Goal: Task Accomplishment & Management: Use online tool/utility

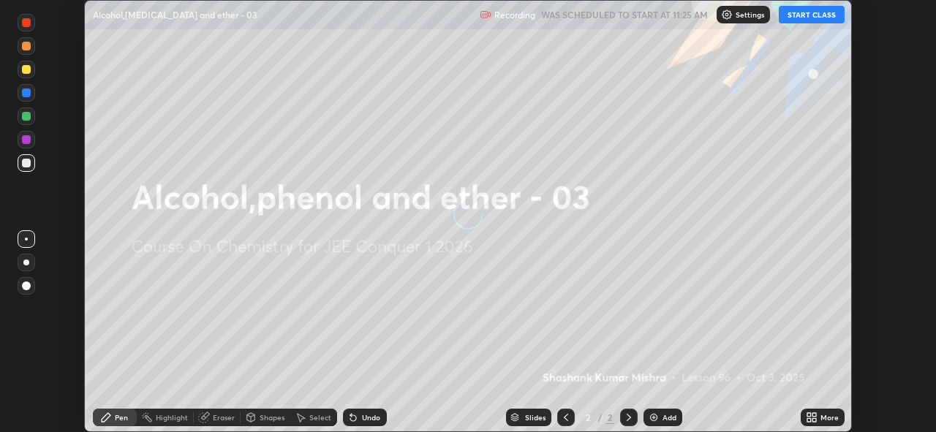
scroll to position [432, 935]
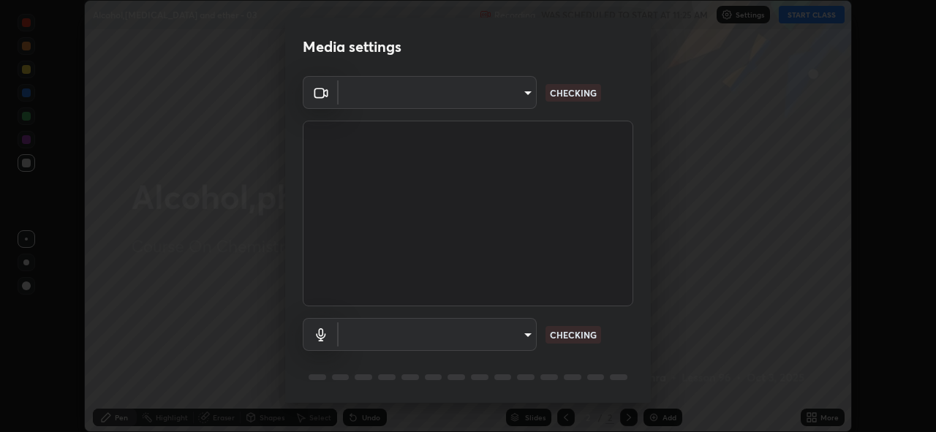
click at [523, 332] on body "Erase all Alcohol,[MEDICAL_DATA] and ether - 03 Recording WAS SCHEDULED TO STAR…" at bounding box center [468, 216] width 936 height 432
type input "8c17a5d152d90efee16c6d0123f72e1c8e3faabb66c5818a7671abbc9a97bc9a"
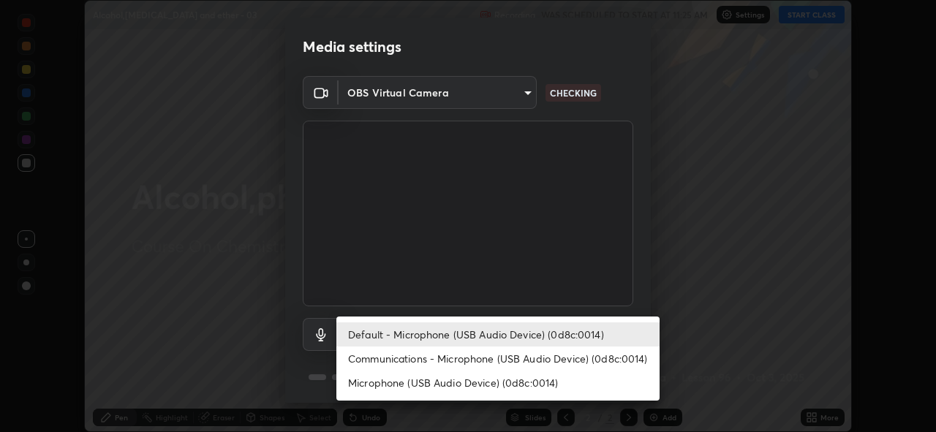
click at [512, 361] on li "Communications - Microphone (USB Audio Device) (0d8c:0014)" at bounding box center [497, 358] width 323 height 24
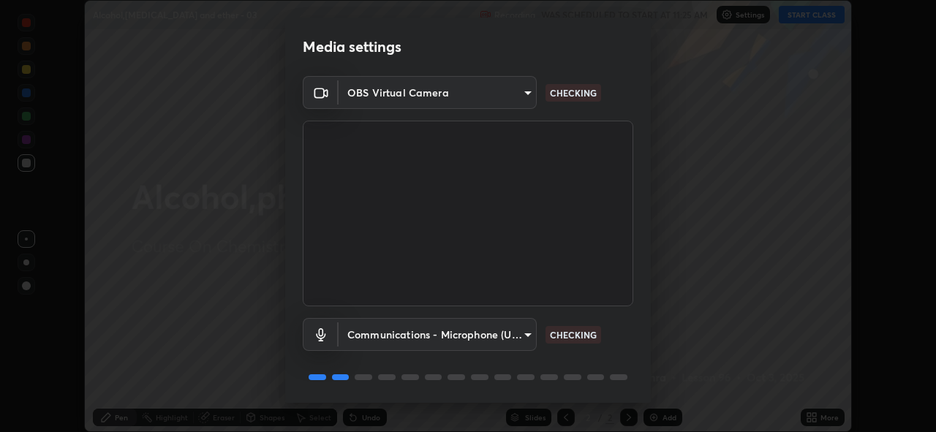
click at [498, 334] on body "Erase all Alcohol,[MEDICAL_DATA] and ether - 03 Recording WAS SCHEDULED TO STAR…" at bounding box center [468, 216] width 936 height 432
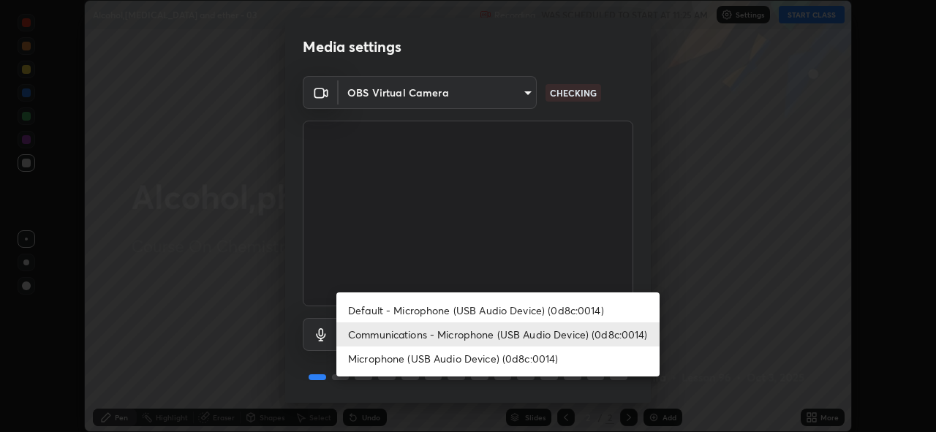
click at [502, 308] on li "Default - Microphone (USB Audio Device) (0d8c:0014)" at bounding box center [497, 310] width 323 height 24
type input "default"
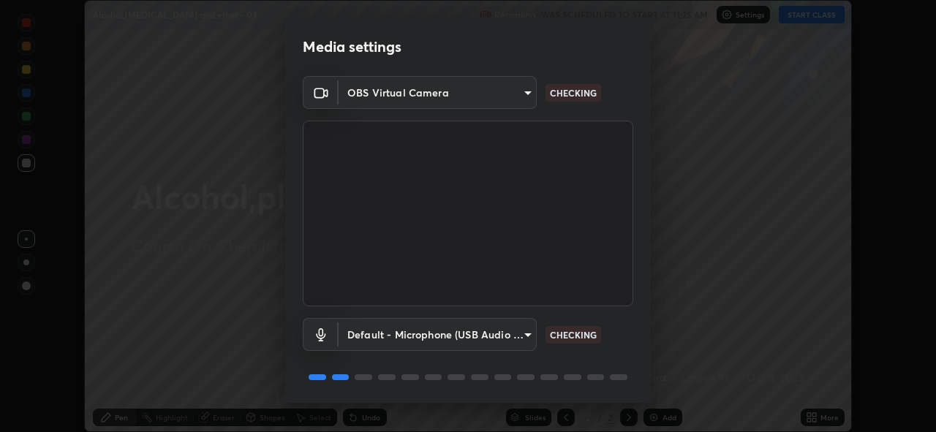
scroll to position [48, 0]
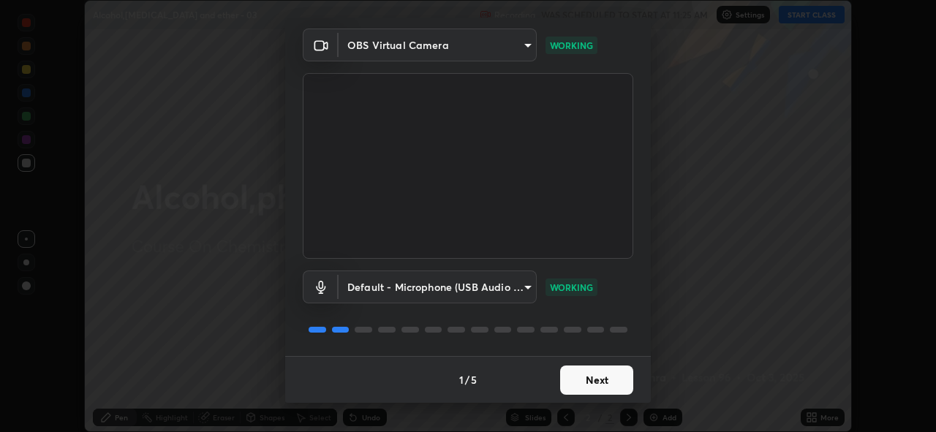
click at [598, 379] on button "Next" at bounding box center [596, 379] width 73 height 29
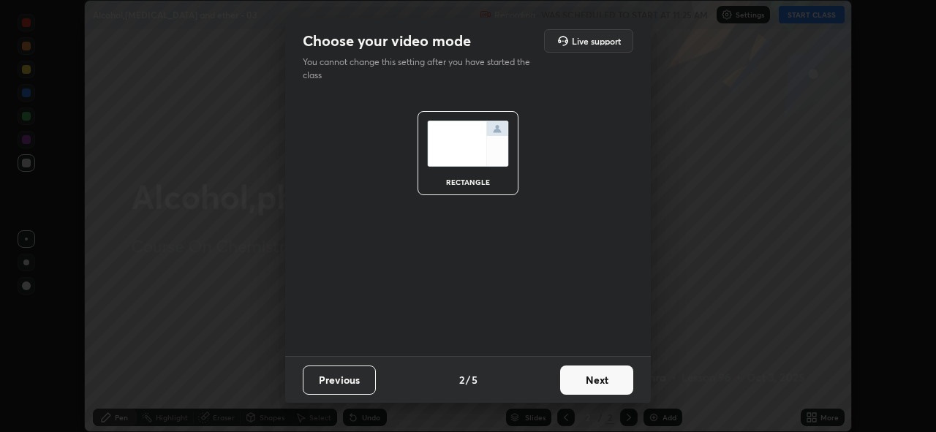
scroll to position [0, 0]
click at [604, 384] on button "Next" at bounding box center [596, 379] width 73 height 29
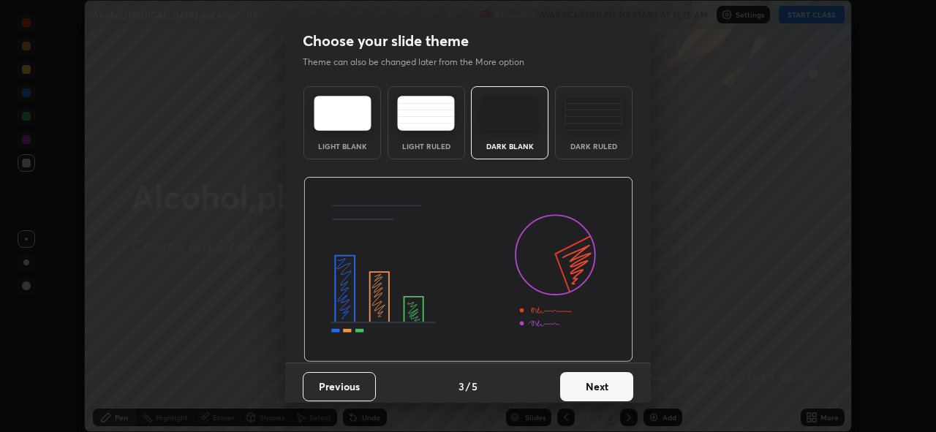
click at [615, 386] on button "Next" at bounding box center [596, 386] width 73 height 29
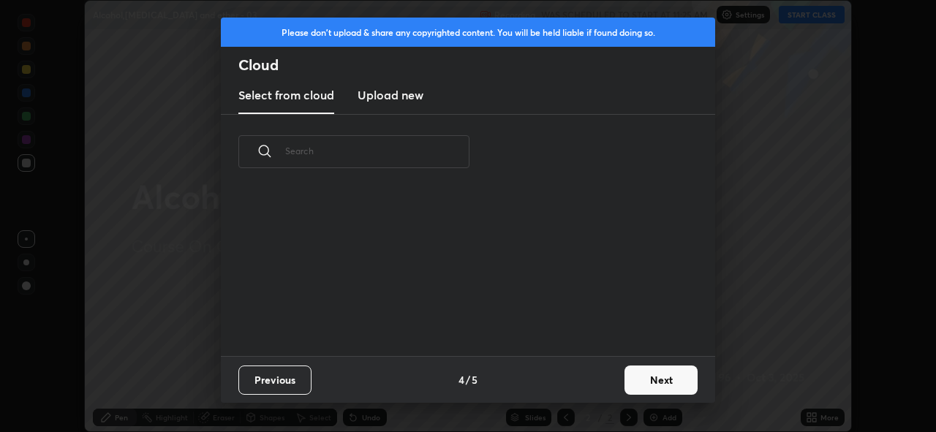
click at [641, 383] on button "Next" at bounding box center [660, 379] width 73 height 29
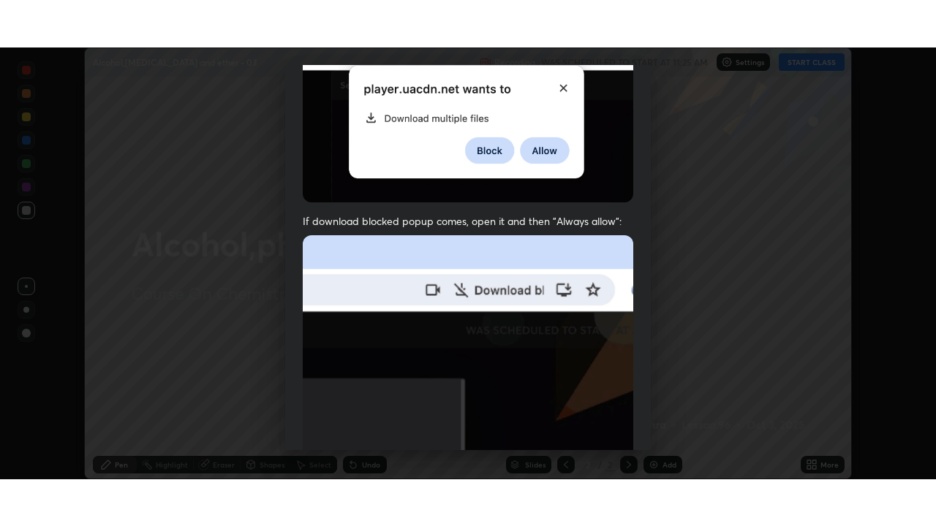
scroll to position [346, 0]
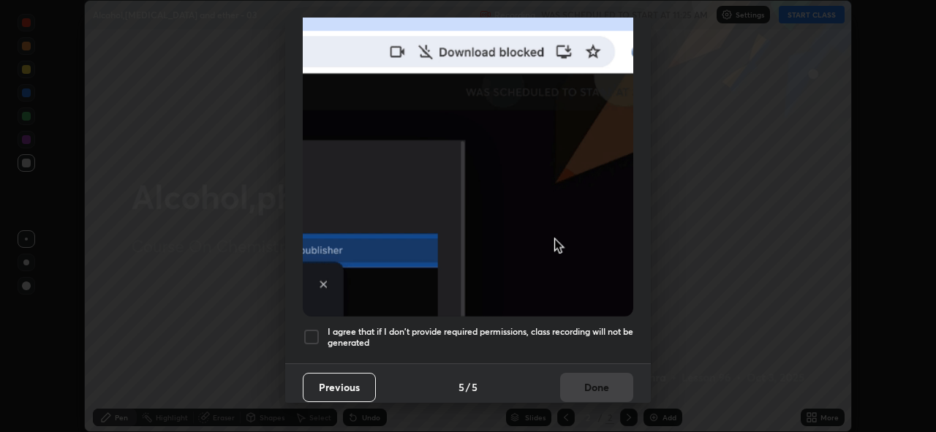
click at [560, 328] on h5 "I agree that if I don't provide required permissions, class recording will not …" at bounding box center [480, 337] width 306 height 23
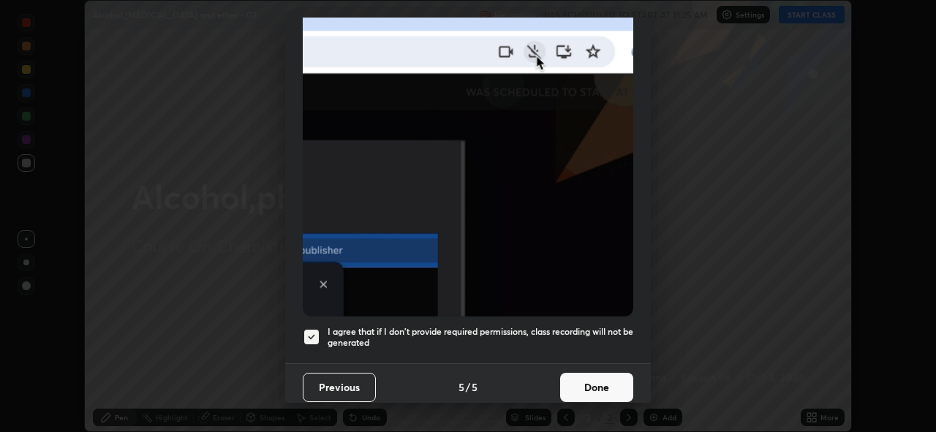
click at [584, 378] on button "Done" at bounding box center [596, 387] width 73 height 29
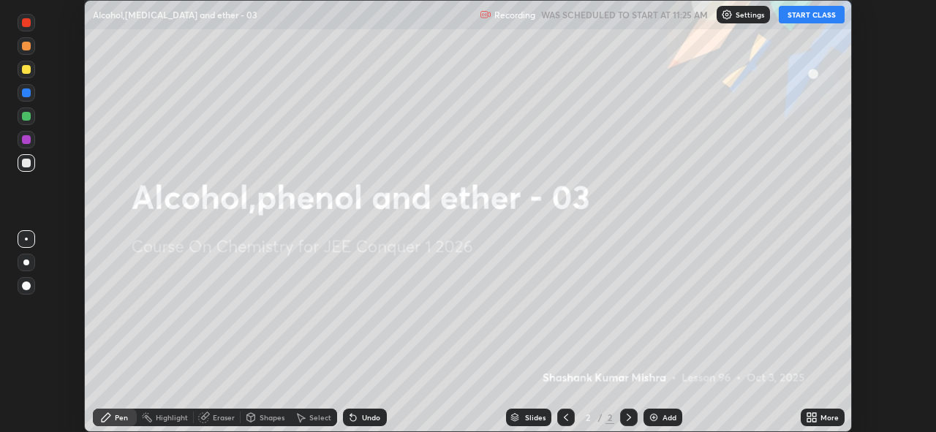
click at [806, 17] on button "START CLASS" at bounding box center [811, 15] width 66 height 18
click at [813, 414] on icon at bounding box center [814, 415] width 4 height 4
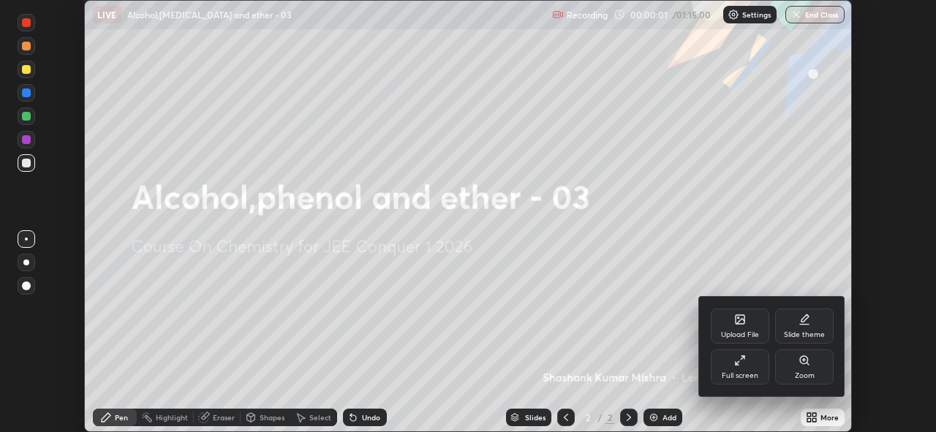
click at [734, 358] on icon at bounding box center [740, 361] width 12 height 12
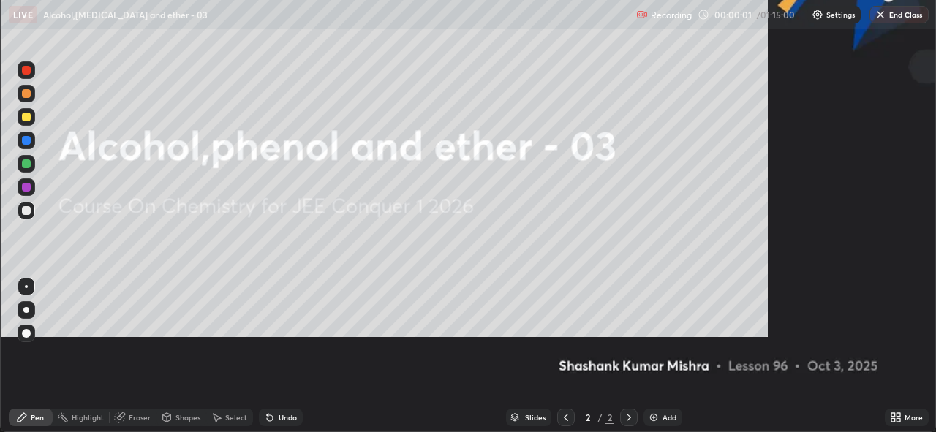
scroll to position [526, 936]
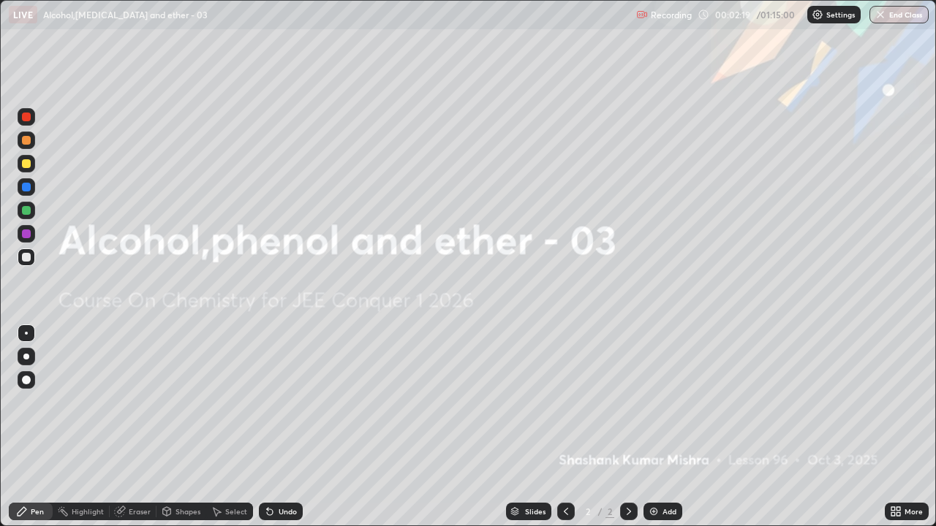
click at [662, 431] on div "Add" at bounding box center [669, 511] width 14 height 7
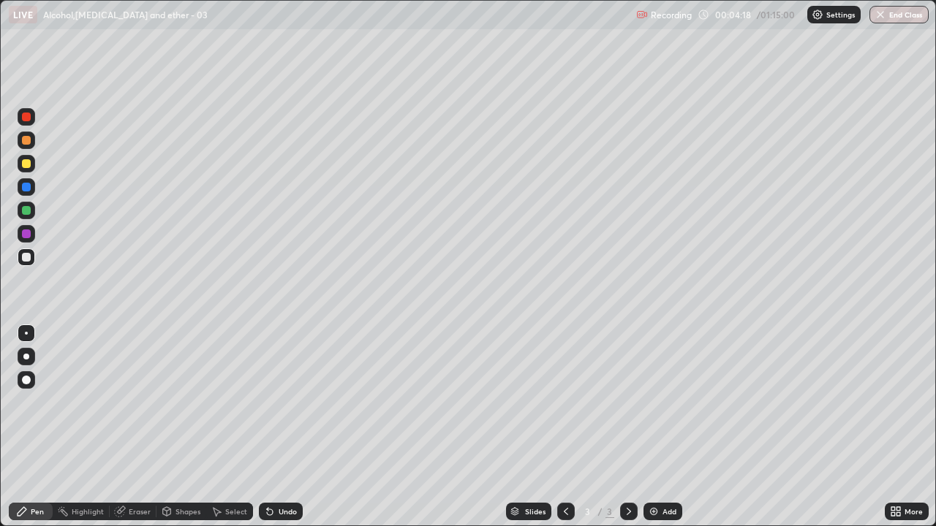
click at [0, 416] on div "Setting up your live class" at bounding box center [468, 263] width 936 height 526
click at [653, 431] on img at bounding box center [654, 512] width 12 height 12
click at [232, 431] on div "Select" at bounding box center [229, 512] width 47 height 18
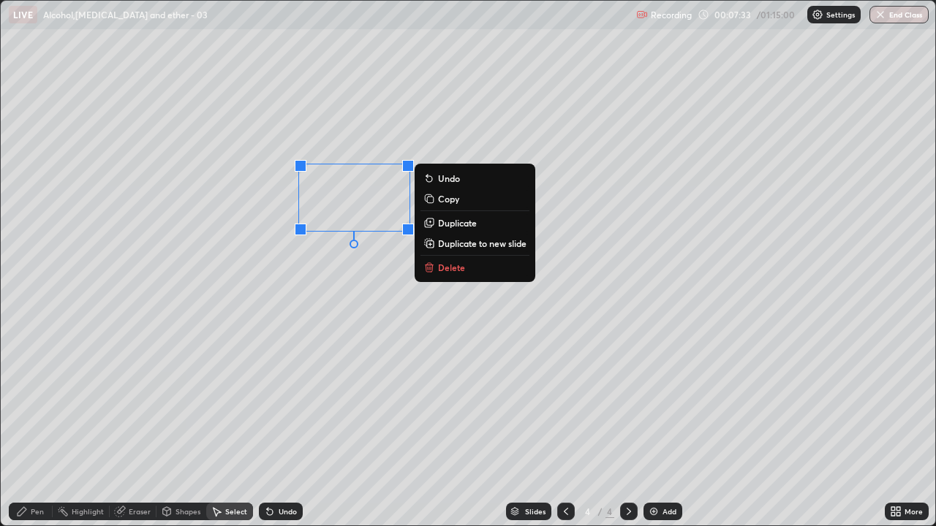
click at [33, 431] on div "Pen" at bounding box center [37, 511] width 13 height 7
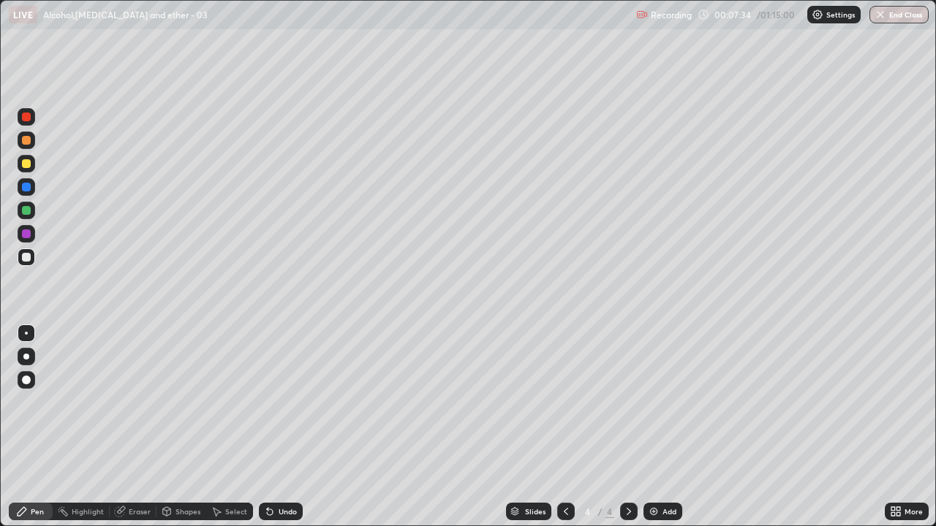
click at [129, 431] on div "Eraser" at bounding box center [140, 511] width 22 height 7
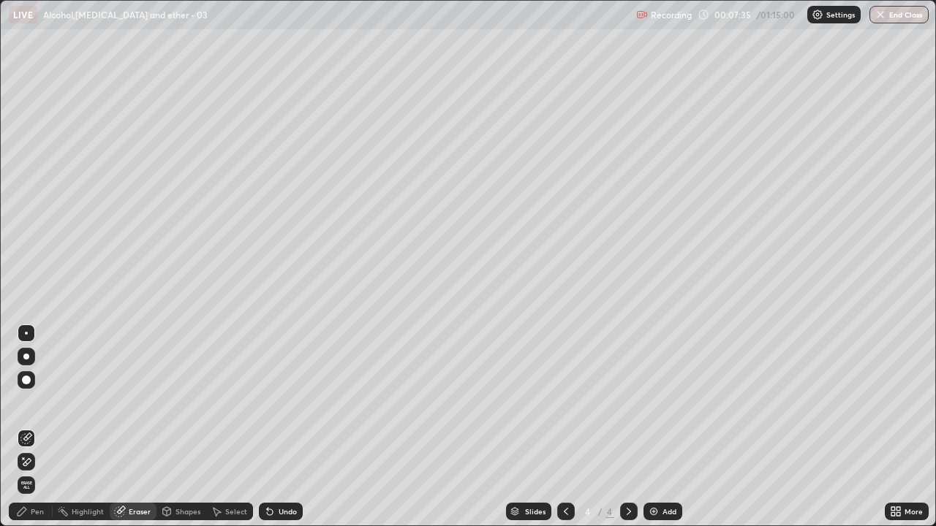
click at [30, 431] on div "Pen" at bounding box center [31, 512] width 44 height 18
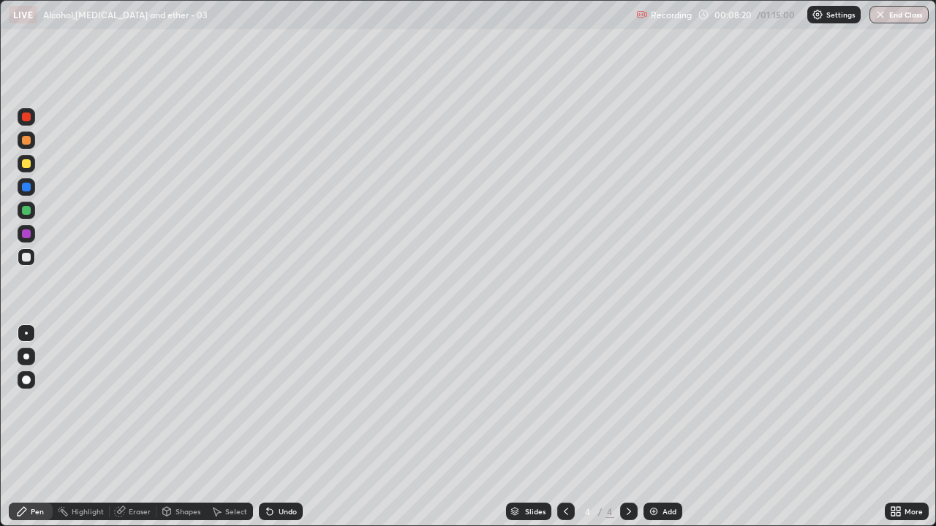
click at [284, 431] on div "Undo" at bounding box center [287, 511] width 18 height 7
click at [270, 431] on div "Undo" at bounding box center [281, 512] width 44 height 18
click at [83, 431] on div "Highlight" at bounding box center [88, 511] width 32 height 7
click at [136, 431] on div "Eraser" at bounding box center [133, 512] width 47 height 18
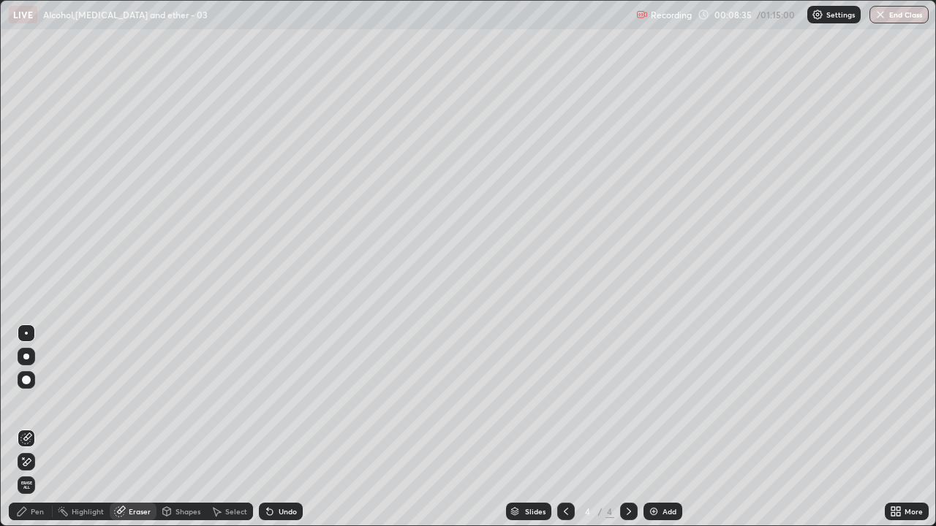
click at [34, 431] on div "Pen" at bounding box center [31, 512] width 44 height 18
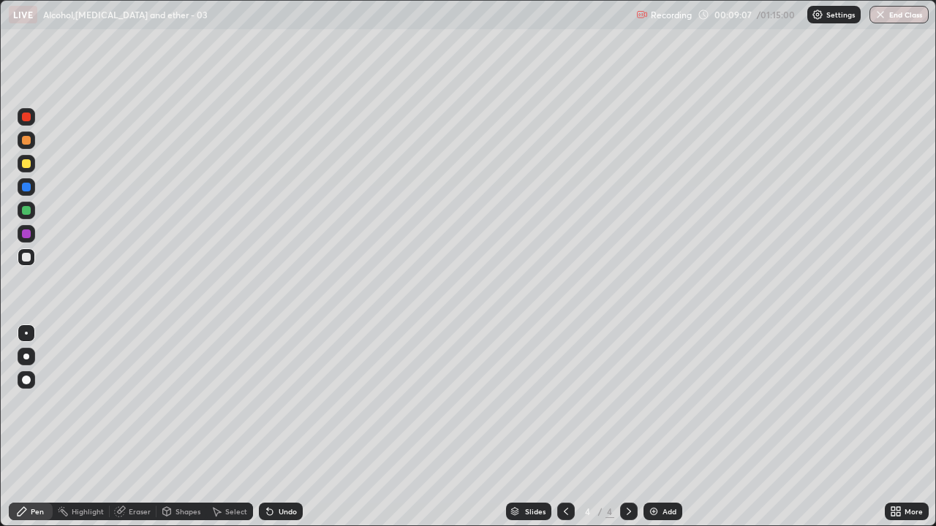
click at [282, 431] on div "Undo" at bounding box center [287, 511] width 18 height 7
click at [273, 431] on div "Undo" at bounding box center [281, 512] width 44 height 18
click at [274, 431] on div "Undo" at bounding box center [281, 512] width 44 height 18
click at [273, 431] on div "Undo" at bounding box center [281, 512] width 44 height 18
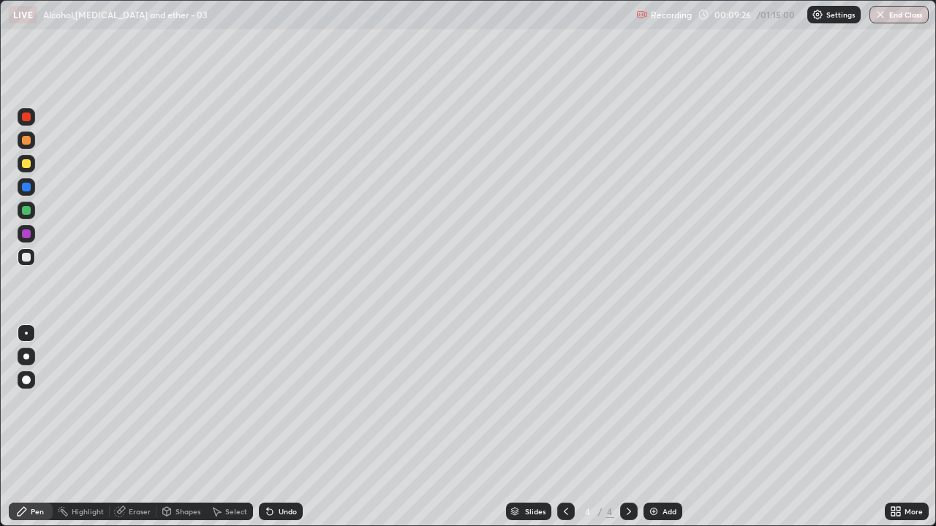
click at [273, 431] on div "Undo" at bounding box center [281, 512] width 44 height 18
click at [276, 431] on div "Undo" at bounding box center [281, 512] width 44 height 18
click at [279, 431] on div "Undo" at bounding box center [281, 512] width 44 height 18
click at [277, 431] on div "Undo" at bounding box center [281, 512] width 44 height 18
click at [137, 431] on div "Eraser" at bounding box center [140, 511] width 22 height 7
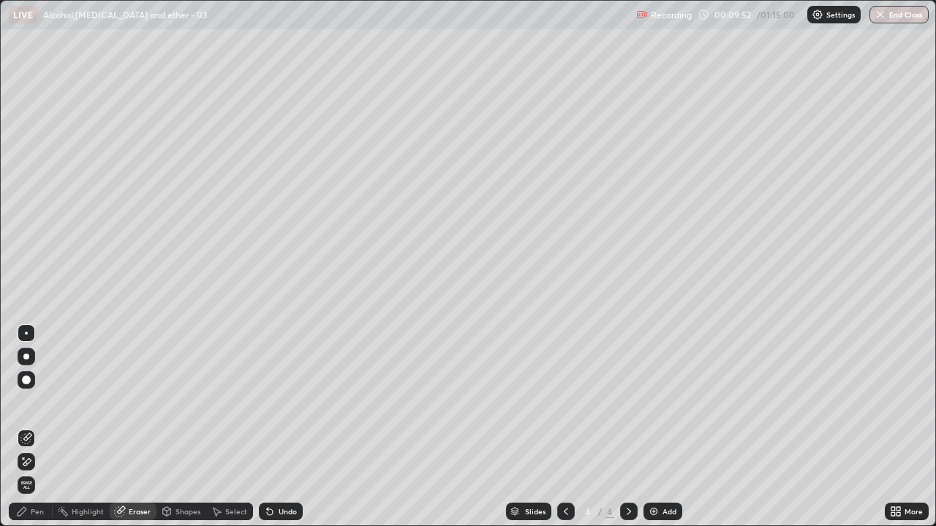
click at [33, 431] on div "Pen" at bounding box center [37, 511] width 13 height 7
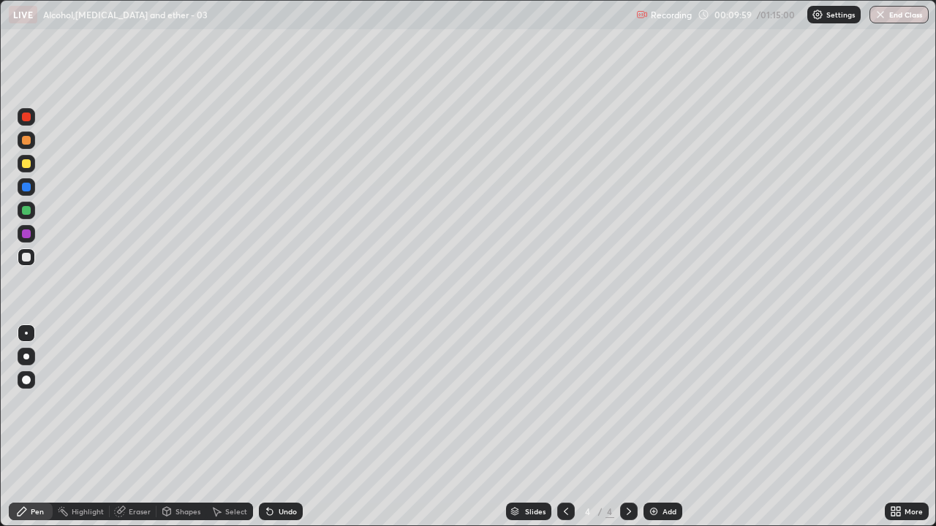
click at [29, 211] on div at bounding box center [26, 210] width 9 height 9
click at [25, 260] on div at bounding box center [26, 257] width 9 height 9
click at [648, 431] on img at bounding box center [654, 512] width 12 height 12
click at [139, 431] on div "Eraser" at bounding box center [140, 511] width 22 height 7
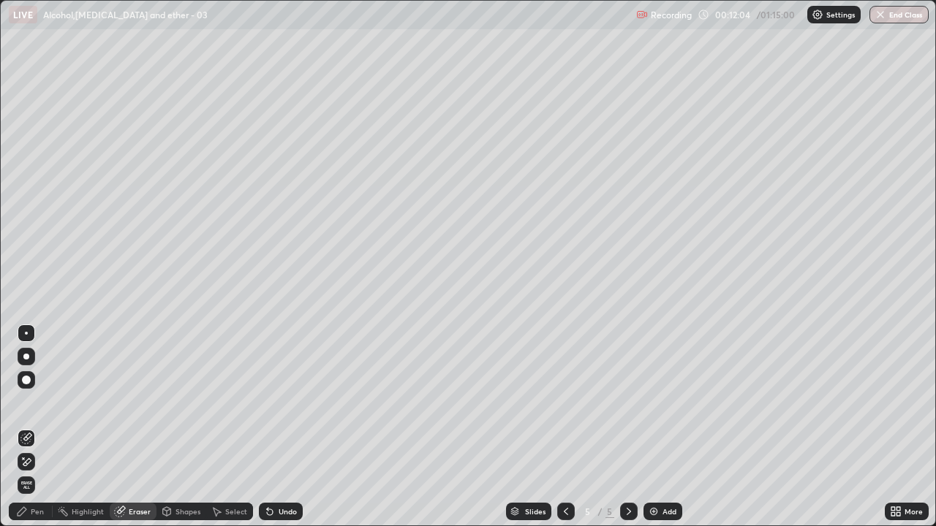
click at [31, 431] on div "Pen" at bounding box center [37, 511] width 13 height 7
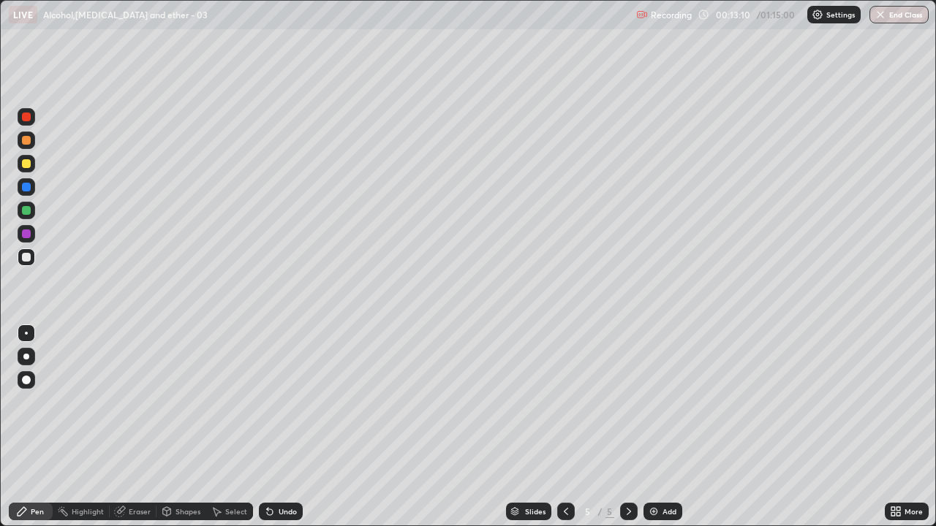
click at [296, 431] on div "Undo" at bounding box center [281, 512] width 44 height 18
click at [565, 431] on div at bounding box center [566, 512] width 18 height 18
click at [651, 431] on img at bounding box center [654, 512] width 12 height 12
click at [564, 431] on icon at bounding box center [566, 512] width 12 height 12
click at [557, 431] on div at bounding box center [566, 512] width 18 height 18
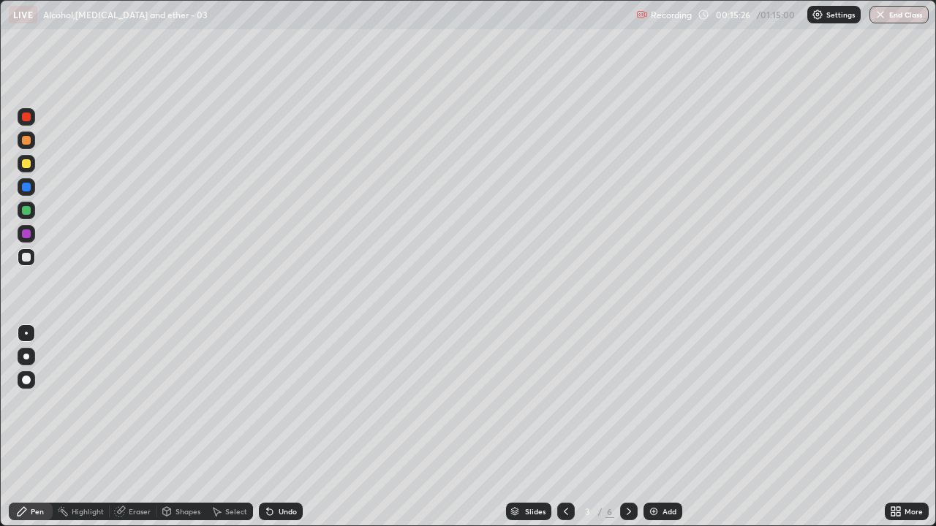
click at [626, 431] on icon at bounding box center [629, 512] width 12 height 12
click at [216, 431] on div "Select" at bounding box center [229, 512] width 47 height 18
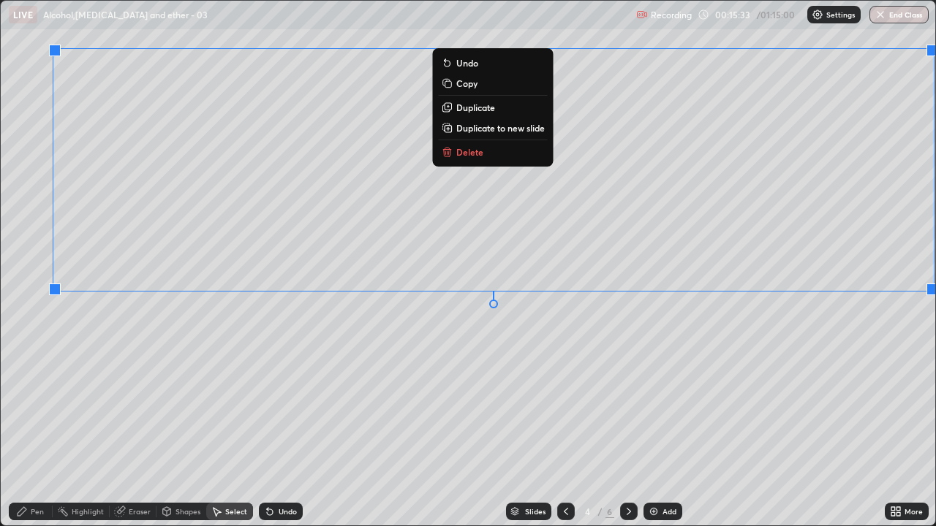
click at [478, 156] on p "Delete" at bounding box center [469, 152] width 27 height 12
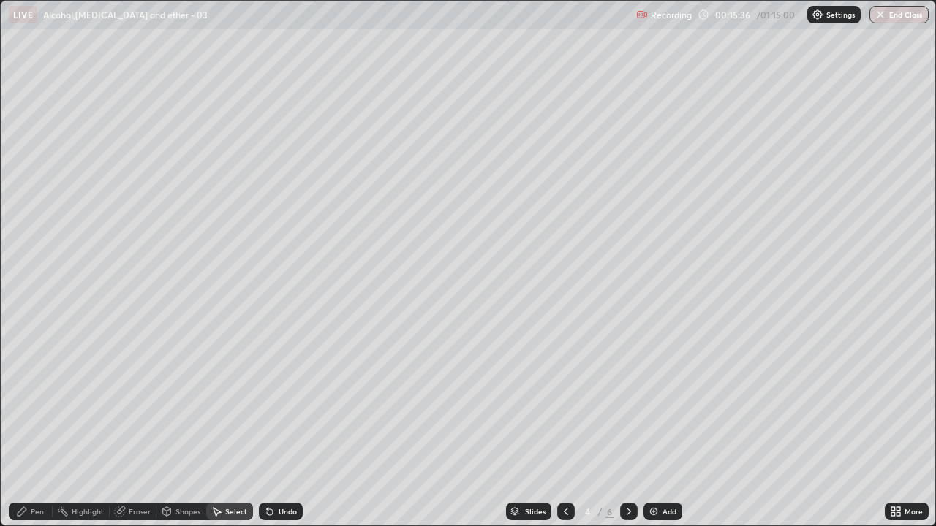
click at [32, 431] on div "Pen" at bounding box center [37, 511] width 13 height 7
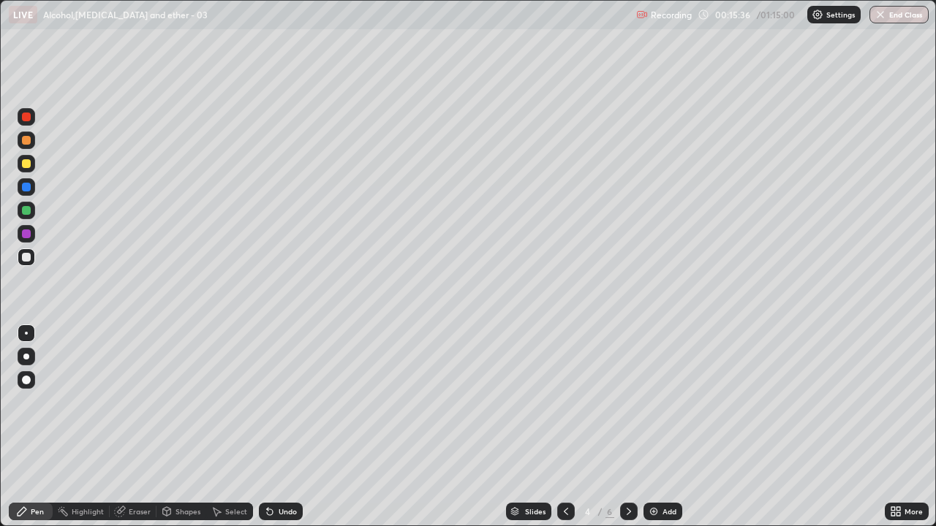
click at [26, 186] on div at bounding box center [26, 187] width 9 height 9
click at [26, 259] on div at bounding box center [26, 257] width 9 height 9
click at [627, 431] on icon at bounding box center [628, 511] width 4 height 7
click at [627, 431] on icon at bounding box center [629, 512] width 12 height 12
click at [656, 431] on div "Add" at bounding box center [662, 512] width 39 height 18
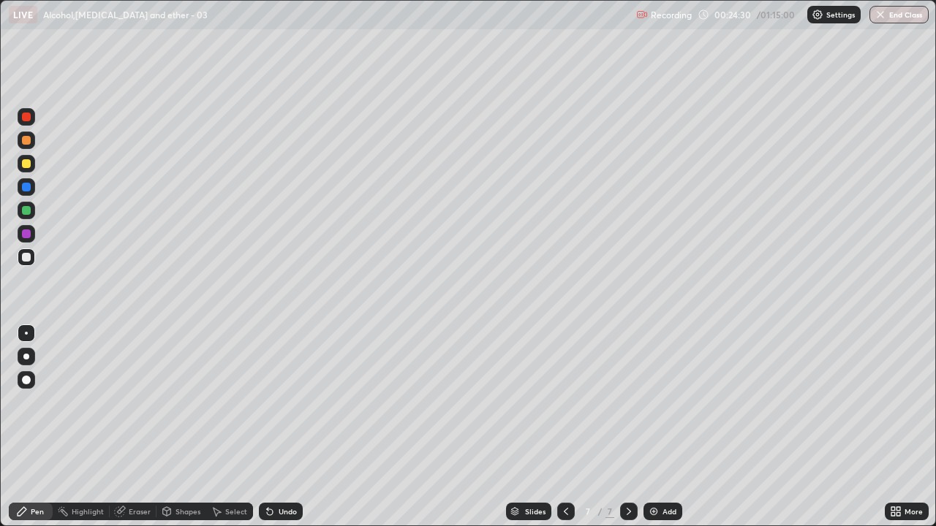
click at [225, 431] on div "Select" at bounding box center [229, 512] width 47 height 18
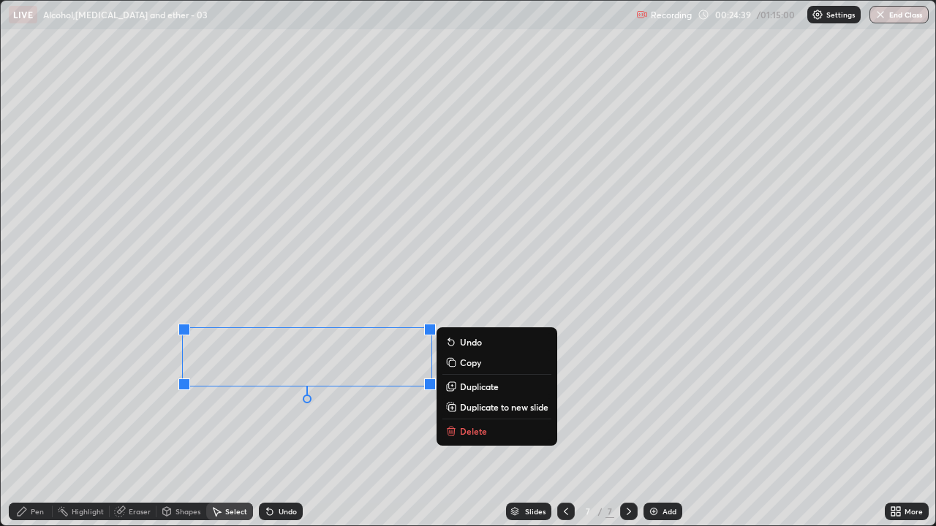
click at [469, 431] on p "Delete" at bounding box center [473, 431] width 27 height 12
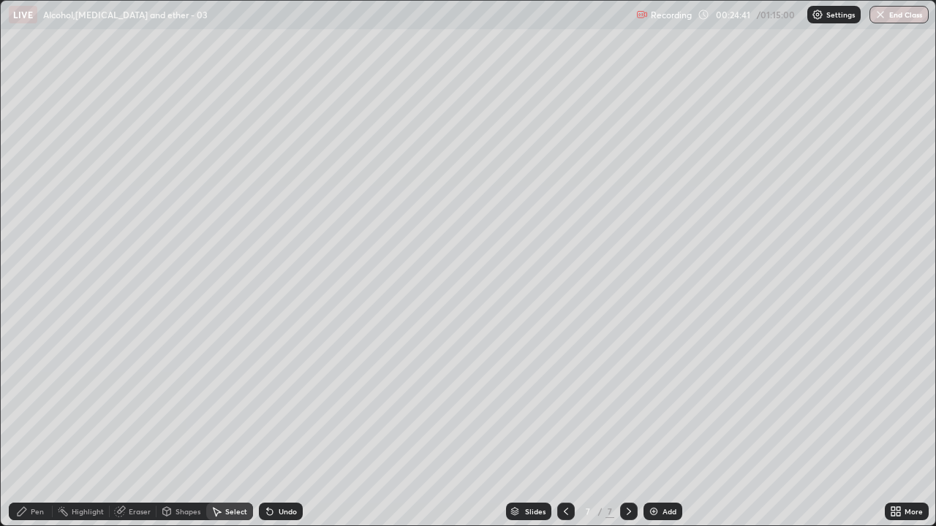
click at [133, 431] on div "Eraser" at bounding box center [140, 511] width 22 height 7
click at [33, 431] on div "Pen" at bounding box center [37, 511] width 13 height 7
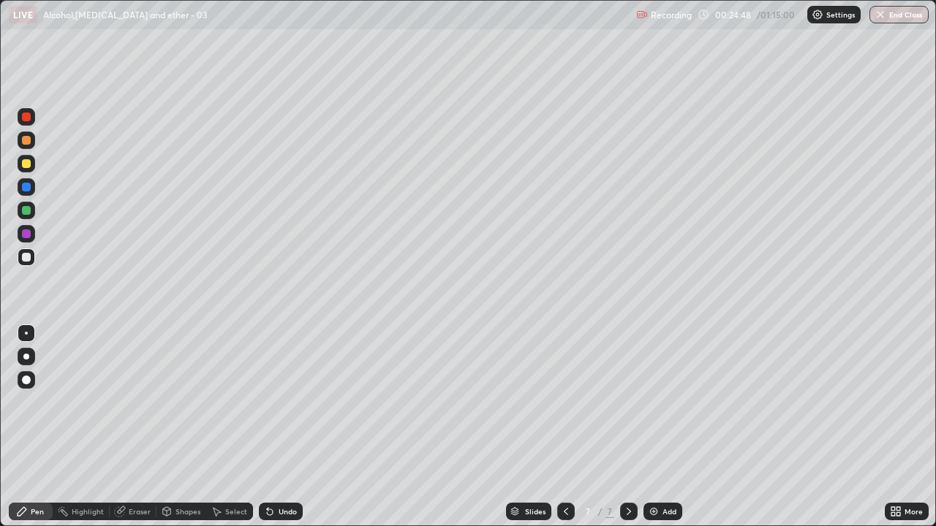
click at [229, 431] on div "Select" at bounding box center [236, 511] width 22 height 7
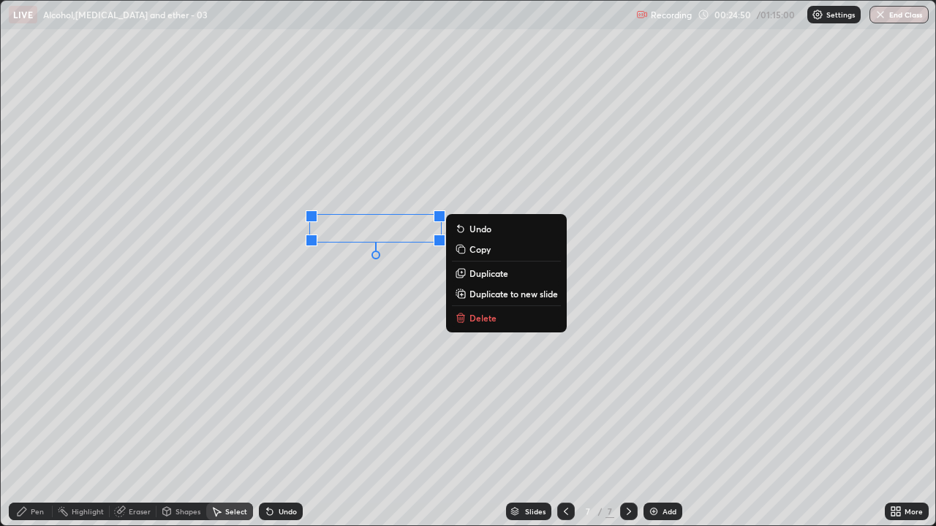
click at [488, 314] on p "Delete" at bounding box center [482, 318] width 27 height 12
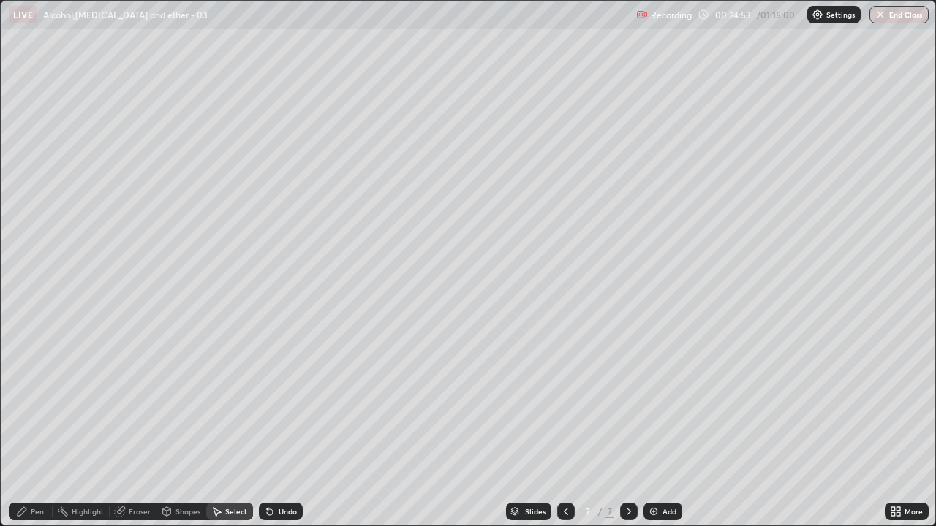
click at [34, 431] on div "Pen" at bounding box center [37, 511] width 13 height 7
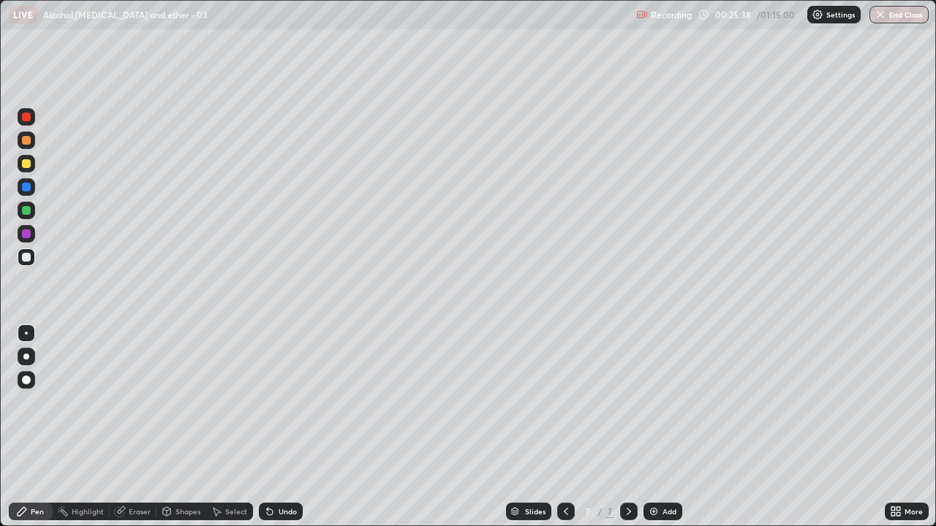
click at [229, 431] on div "Select" at bounding box center [236, 511] width 22 height 7
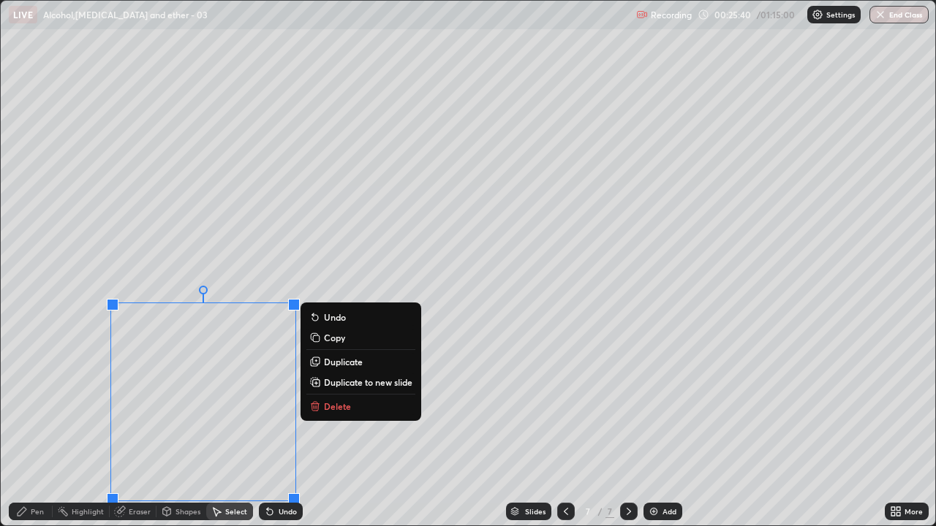
click at [330, 408] on p "Delete" at bounding box center [337, 407] width 27 height 12
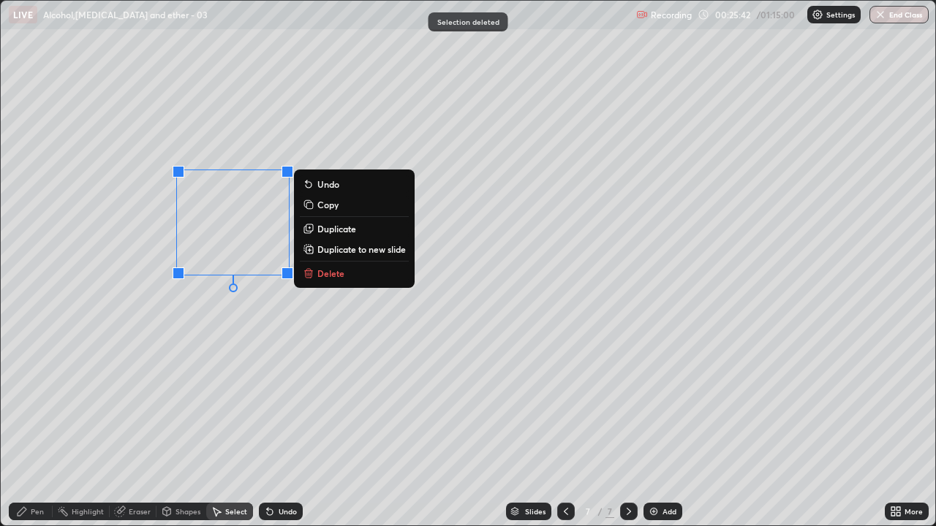
click at [319, 275] on p "Delete" at bounding box center [330, 274] width 27 height 12
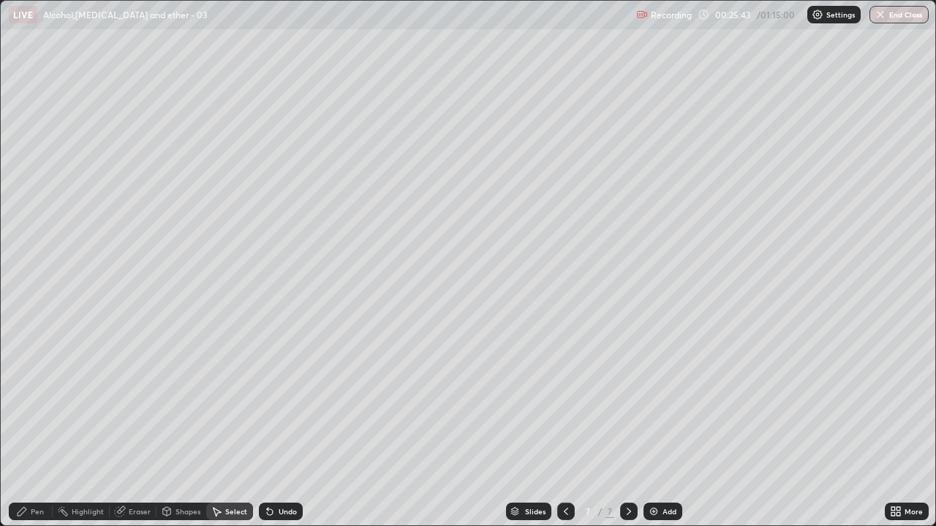
click at [39, 431] on div "Pen" at bounding box center [37, 511] width 13 height 7
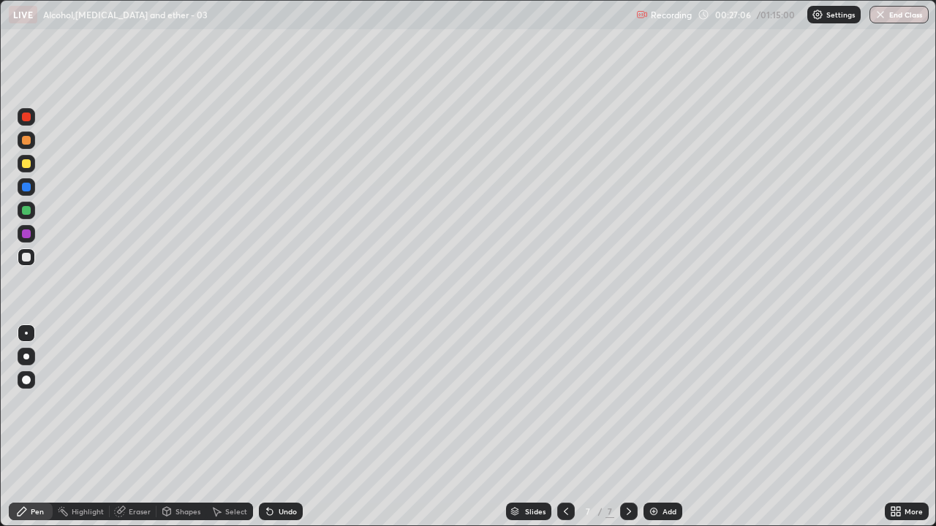
click at [277, 431] on div "Undo" at bounding box center [281, 512] width 44 height 18
click at [278, 431] on div "Undo" at bounding box center [287, 511] width 18 height 7
click at [280, 431] on div "Undo" at bounding box center [287, 511] width 18 height 7
click at [281, 431] on div "Undo" at bounding box center [287, 511] width 18 height 7
click at [651, 431] on img at bounding box center [654, 512] width 12 height 12
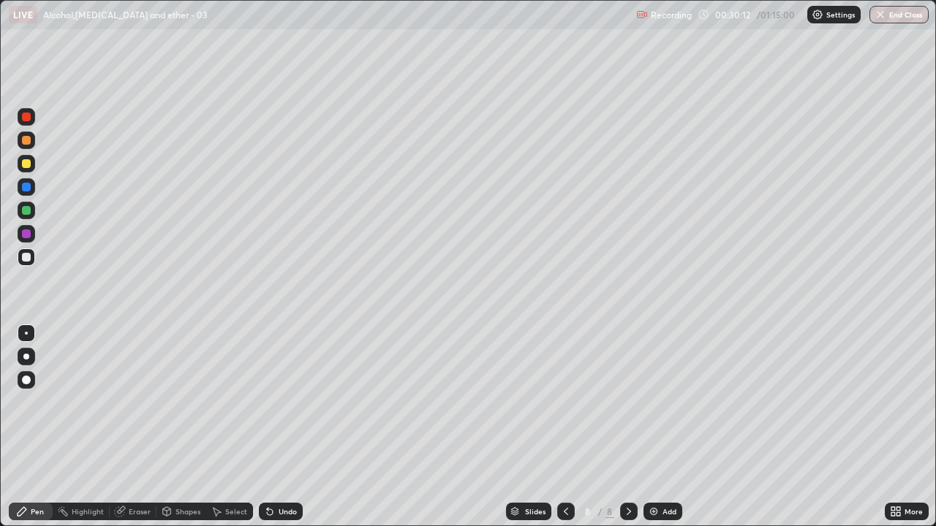
click at [270, 431] on icon at bounding box center [270, 512] width 6 height 6
click at [227, 431] on div "Select" at bounding box center [229, 512] width 47 height 18
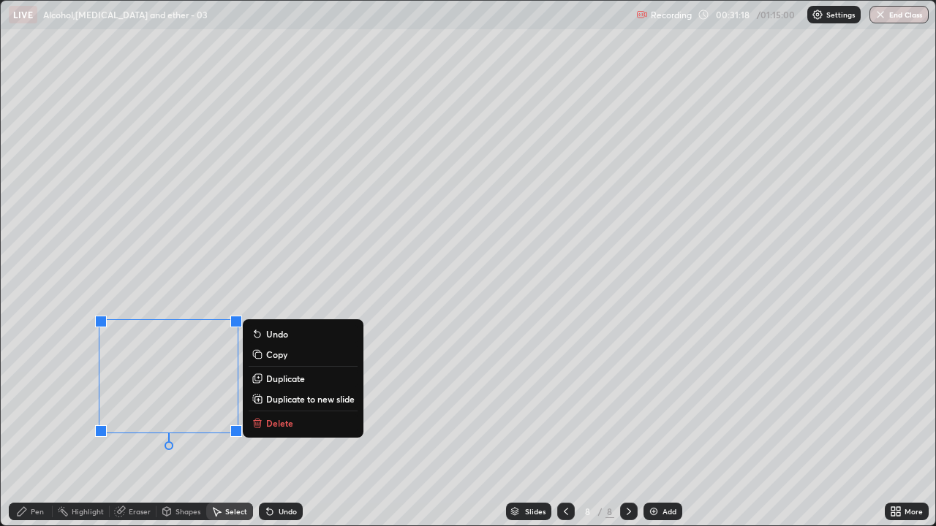
click at [274, 425] on p "Delete" at bounding box center [279, 423] width 27 height 12
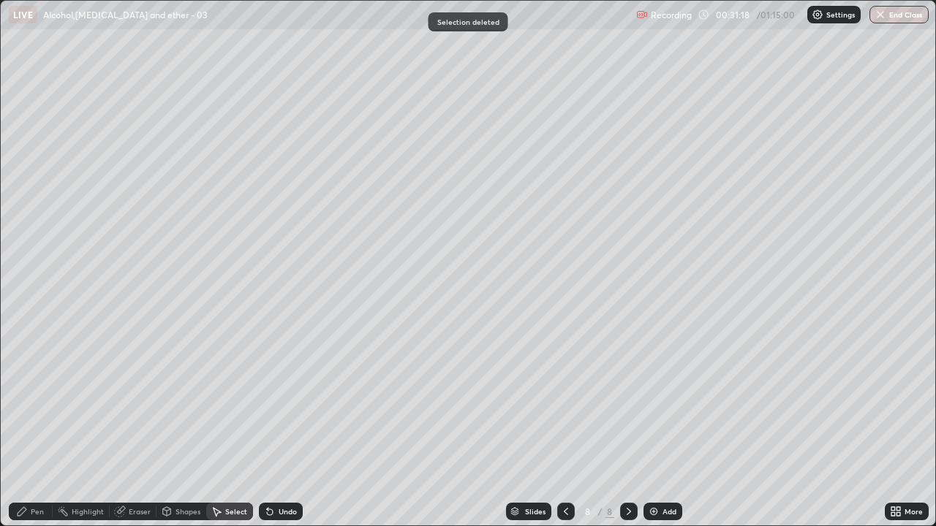
click at [39, 431] on div "Pen" at bounding box center [37, 511] width 13 height 7
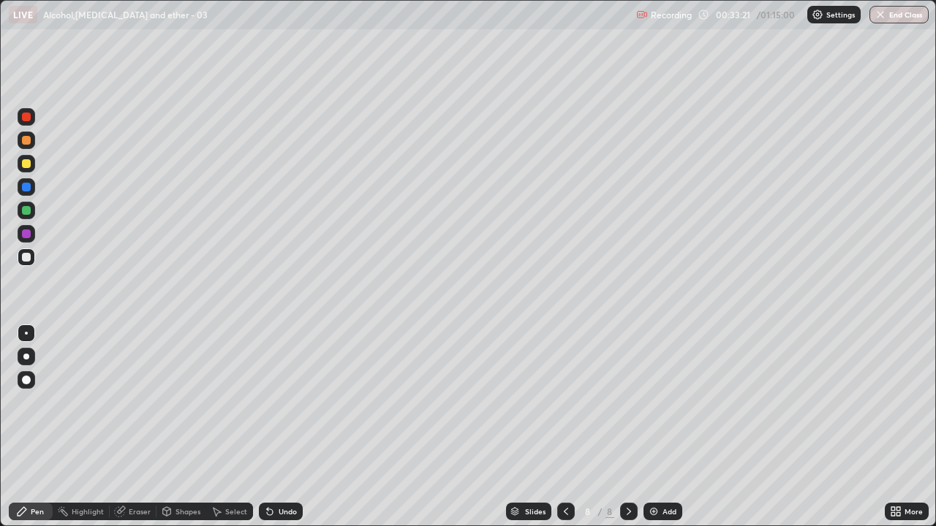
click at [656, 431] on img at bounding box center [654, 512] width 12 height 12
click at [229, 431] on div "Select" at bounding box center [236, 511] width 22 height 7
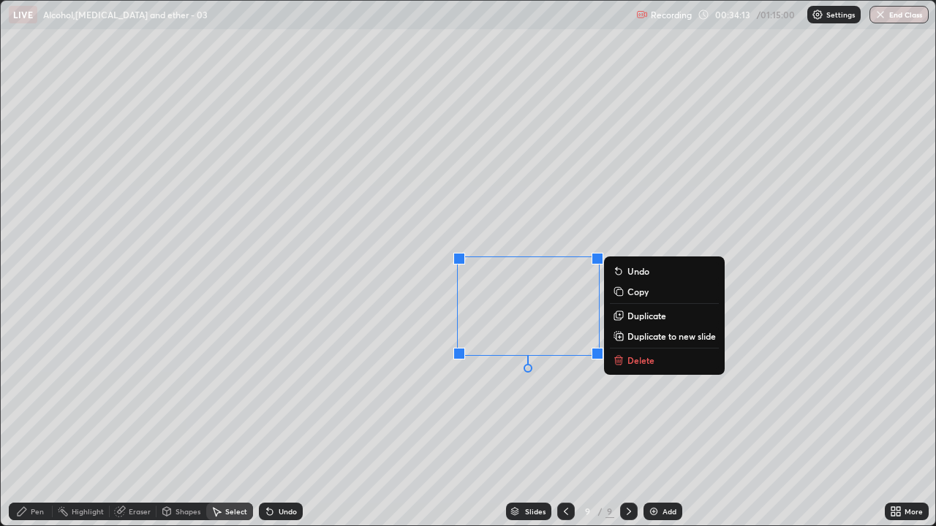
click at [642, 359] on p "Delete" at bounding box center [640, 361] width 27 height 12
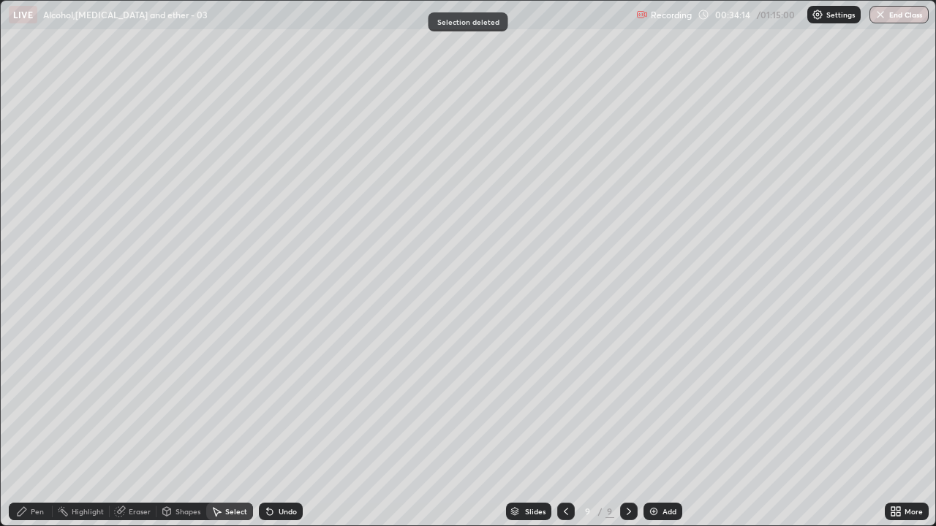
click at [38, 431] on div "Pen" at bounding box center [37, 511] width 13 height 7
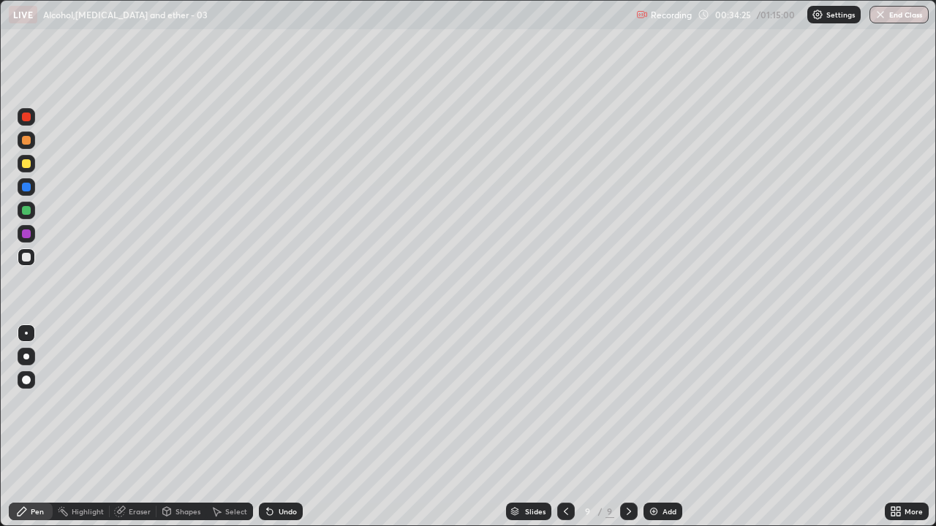
click at [278, 431] on div "Undo" at bounding box center [287, 511] width 18 height 7
click at [562, 431] on icon at bounding box center [566, 512] width 12 height 12
click at [558, 431] on div at bounding box center [566, 511] width 18 height 29
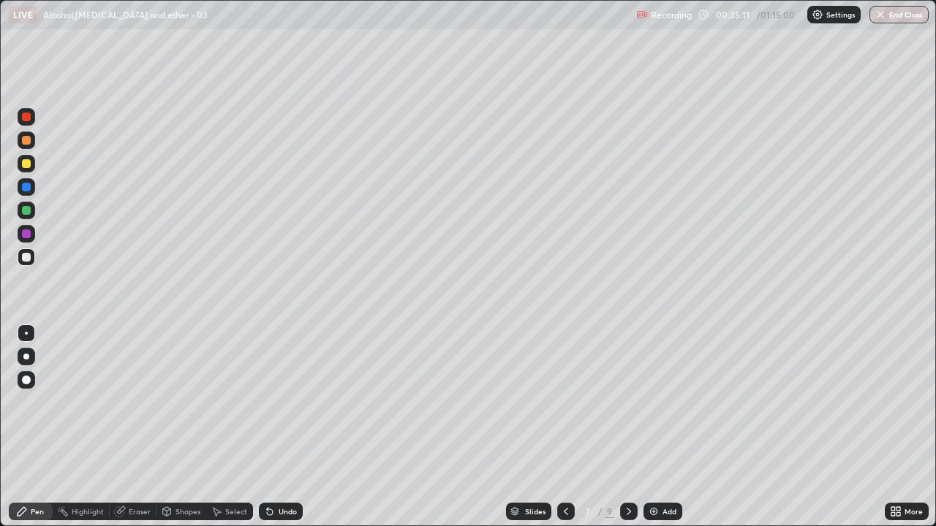
click at [623, 431] on icon at bounding box center [629, 512] width 12 height 12
click at [564, 431] on icon at bounding box center [566, 512] width 12 height 12
click at [620, 431] on div at bounding box center [629, 512] width 18 height 18
click at [626, 431] on icon at bounding box center [629, 512] width 12 height 12
click at [294, 431] on div "Undo" at bounding box center [281, 512] width 44 height 18
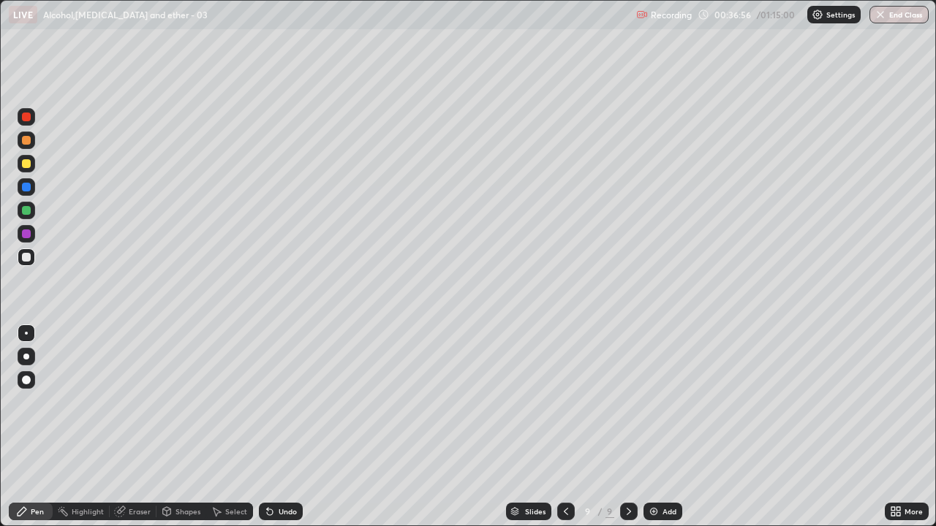
click at [138, 431] on div "Eraser" at bounding box center [140, 511] width 22 height 7
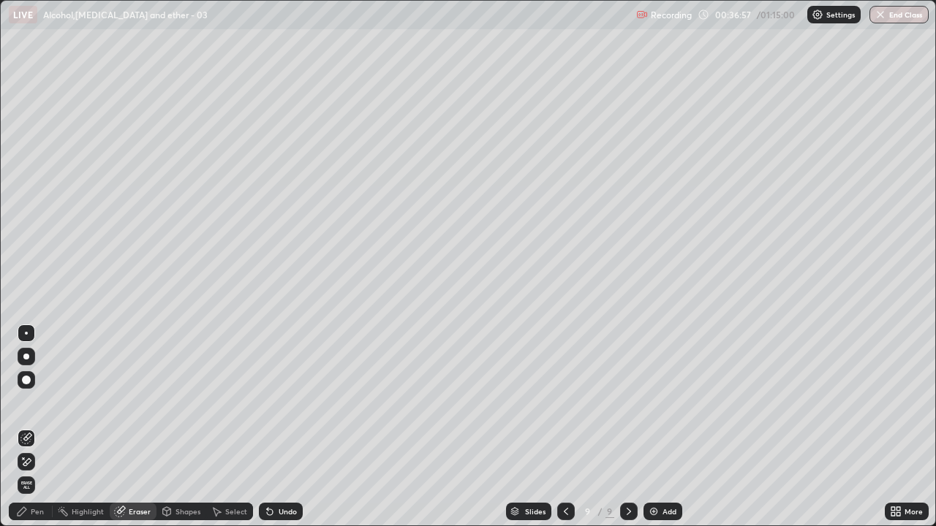
click at [64, 431] on rect at bounding box center [64, 512] width 7 height 7
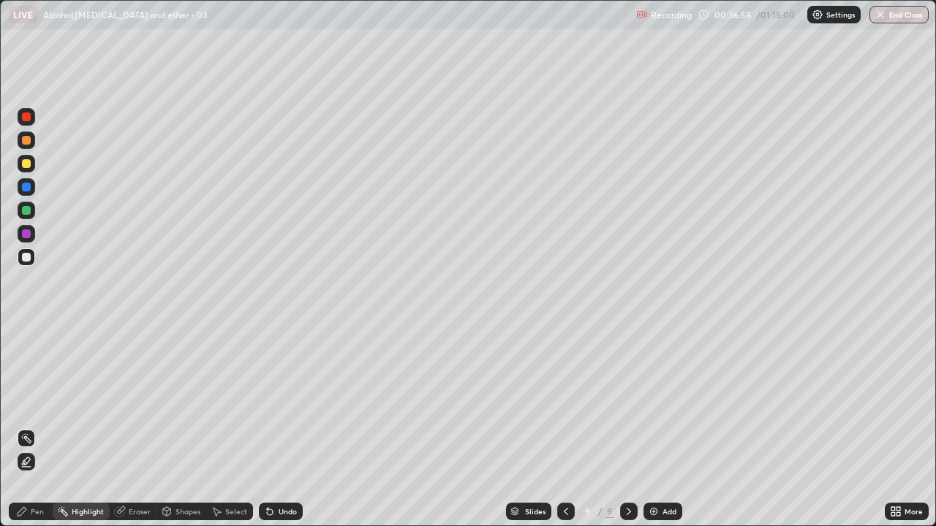
click at [42, 431] on div "Pen" at bounding box center [31, 512] width 44 height 18
click at [26, 211] on div at bounding box center [26, 210] width 9 height 9
click at [30, 264] on div at bounding box center [27, 258] width 18 height 18
click at [653, 431] on img at bounding box center [654, 512] width 12 height 12
click at [277, 431] on div "Undo" at bounding box center [281, 512] width 44 height 18
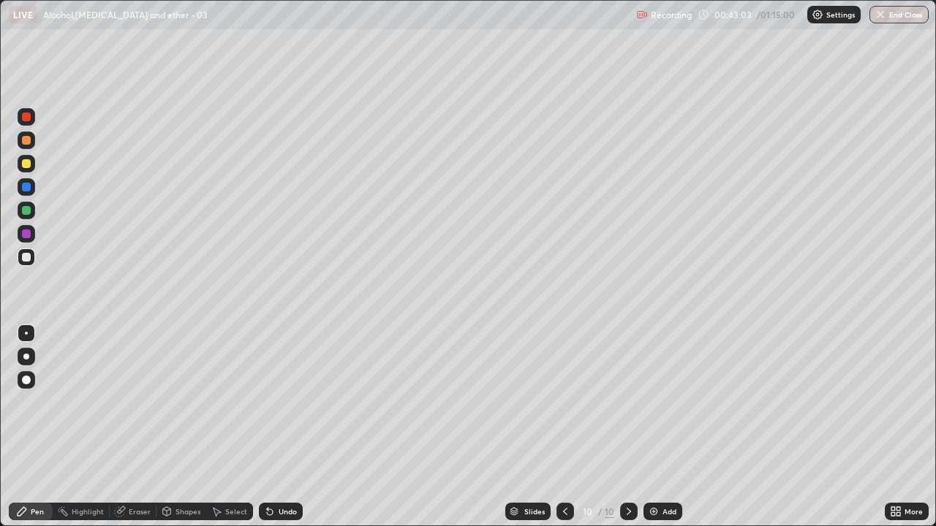
click at [276, 431] on div "Undo" at bounding box center [281, 512] width 44 height 18
click at [223, 431] on div "Select" at bounding box center [229, 512] width 47 height 18
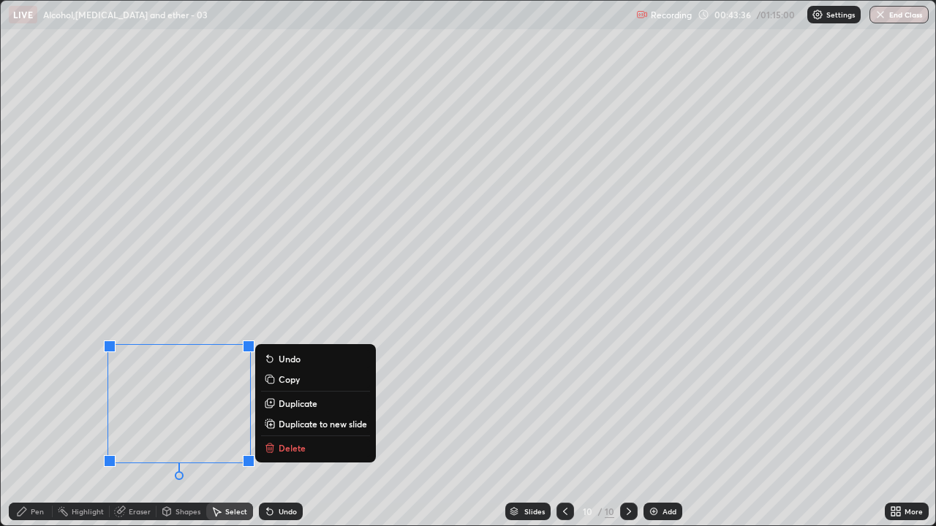
click at [284, 431] on p "Delete" at bounding box center [291, 448] width 27 height 12
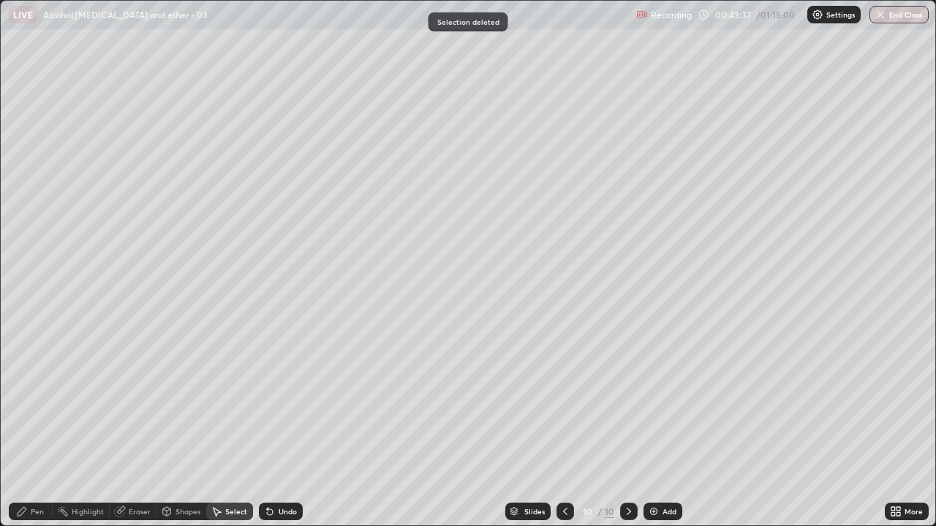
click at [26, 431] on icon at bounding box center [22, 512] width 12 height 12
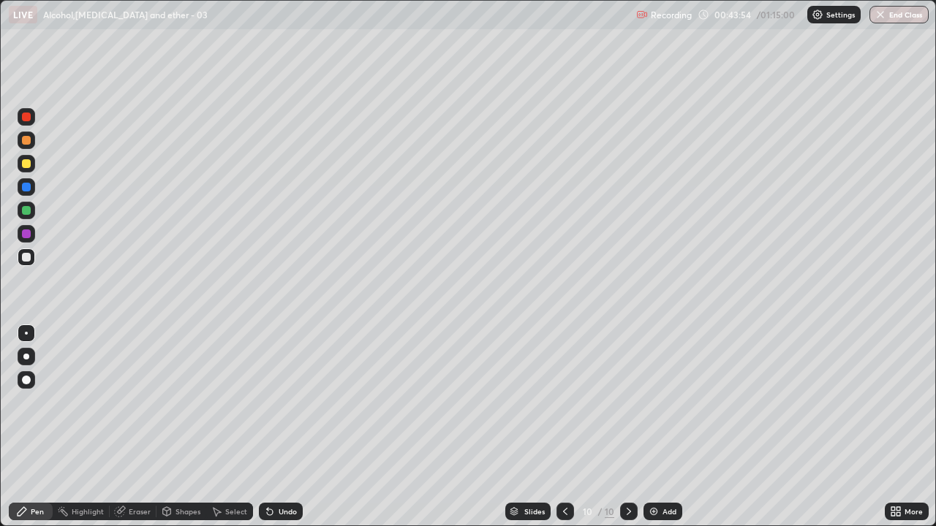
click at [282, 431] on div "Undo" at bounding box center [287, 511] width 18 height 7
click at [138, 431] on div "Eraser" at bounding box center [140, 511] width 22 height 7
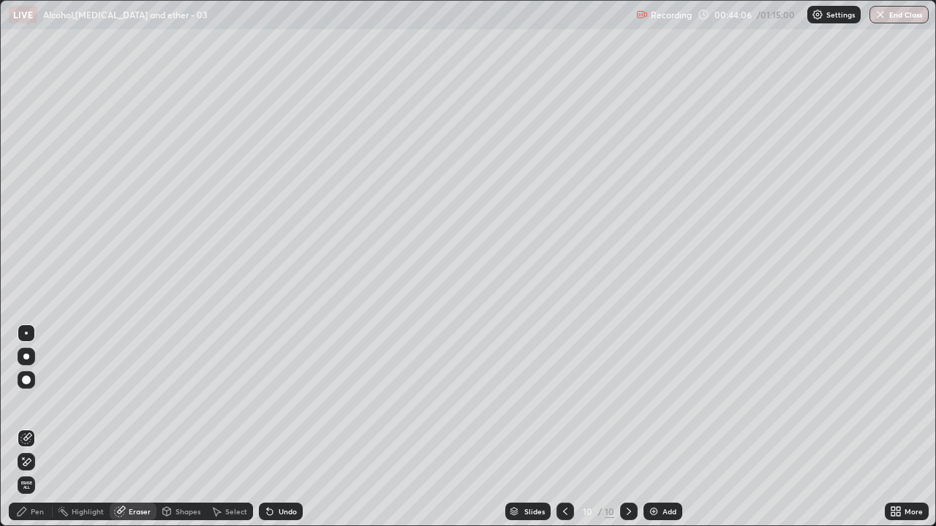
click at [37, 431] on div "Pen" at bounding box center [37, 511] width 13 height 7
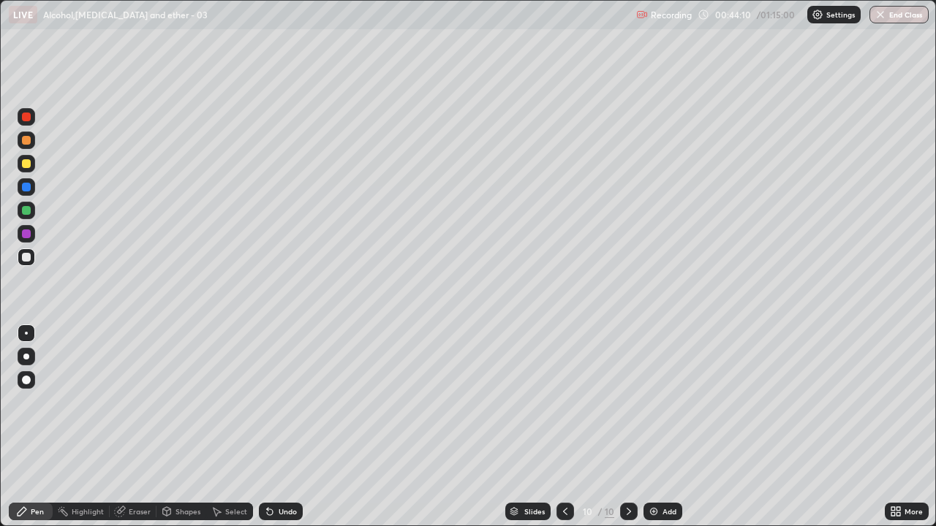
click at [284, 431] on div "Undo" at bounding box center [287, 511] width 18 height 7
click at [279, 431] on div "Undo" at bounding box center [281, 512] width 44 height 18
click at [284, 431] on div "Undo" at bounding box center [287, 511] width 18 height 7
click at [132, 431] on div "Eraser" at bounding box center [133, 512] width 47 height 18
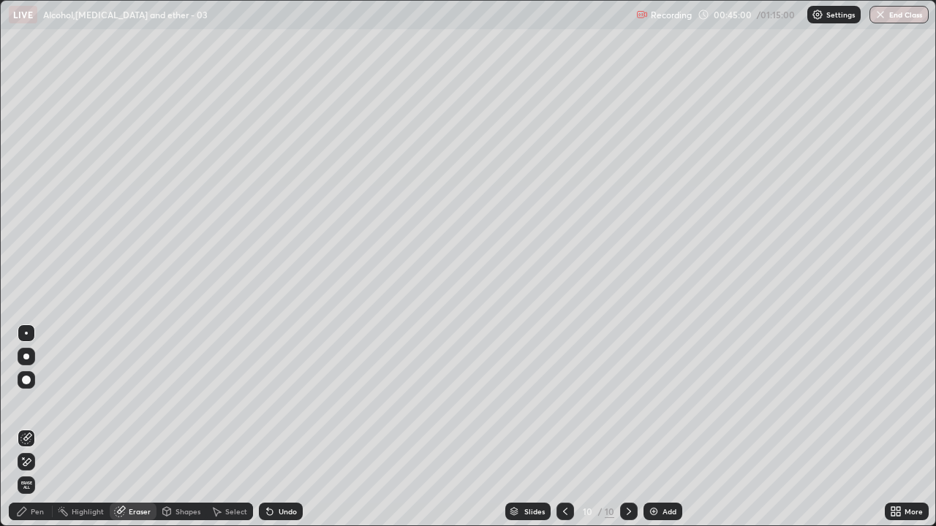
click at [35, 431] on div "Pen" at bounding box center [37, 511] width 13 height 7
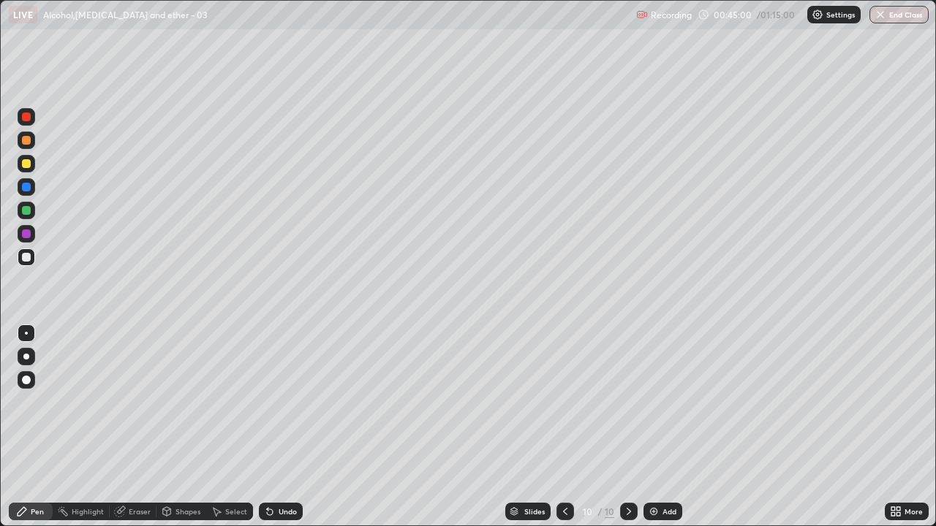
click at [33, 431] on div "Pen" at bounding box center [31, 512] width 44 height 18
click at [141, 431] on div "Eraser" at bounding box center [140, 511] width 22 height 7
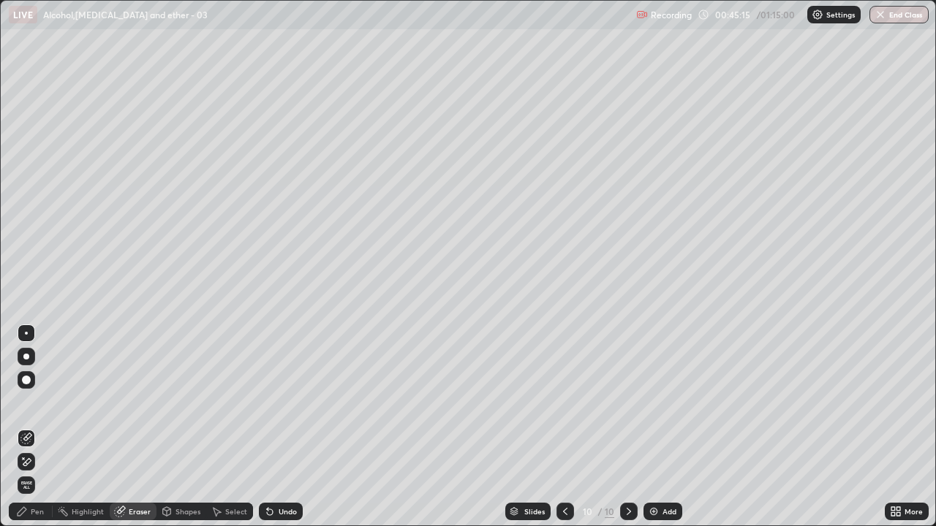
click at [24, 431] on div "Pen" at bounding box center [31, 512] width 44 height 18
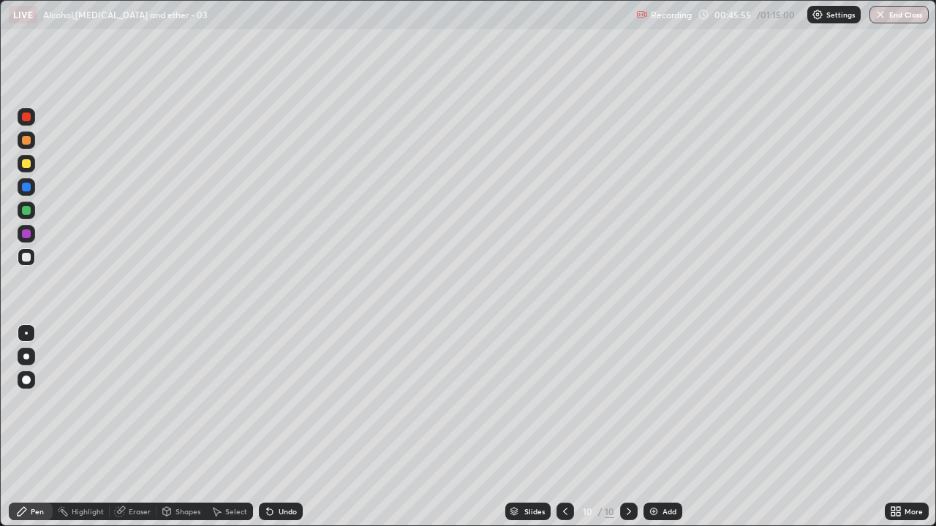
click at [135, 431] on div "Eraser" at bounding box center [140, 511] width 22 height 7
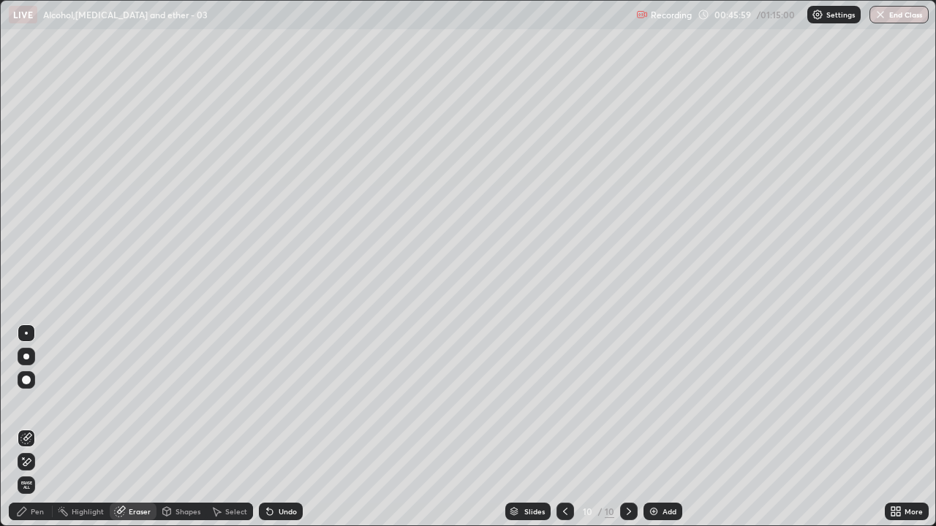
click at [34, 431] on div "Pen" at bounding box center [31, 512] width 44 height 18
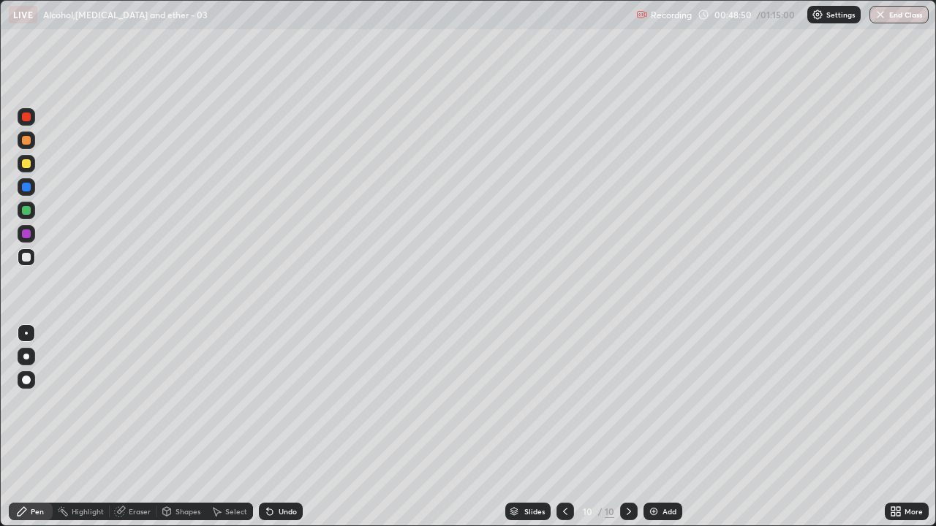
click at [651, 431] on div "Add" at bounding box center [662, 512] width 39 height 18
click at [557, 431] on div at bounding box center [566, 512] width 18 height 18
click at [627, 431] on icon at bounding box center [629, 512] width 12 height 12
click at [286, 431] on div "Undo" at bounding box center [287, 511] width 18 height 7
click at [284, 431] on div "Undo" at bounding box center [281, 512] width 44 height 18
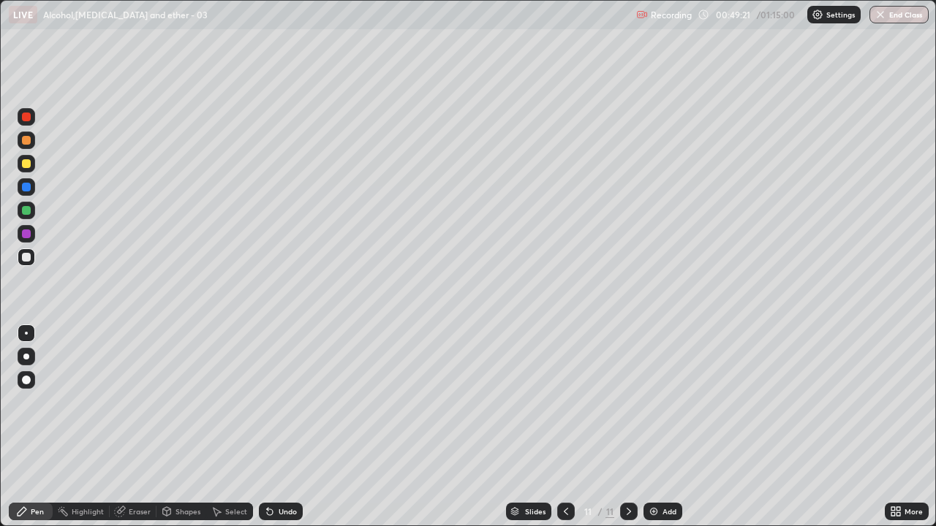
click at [287, 431] on div "Undo" at bounding box center [281, 512] width 44 height 18
click at [220, 431] on icon at bounding box center [217, 512] width 12 height 12
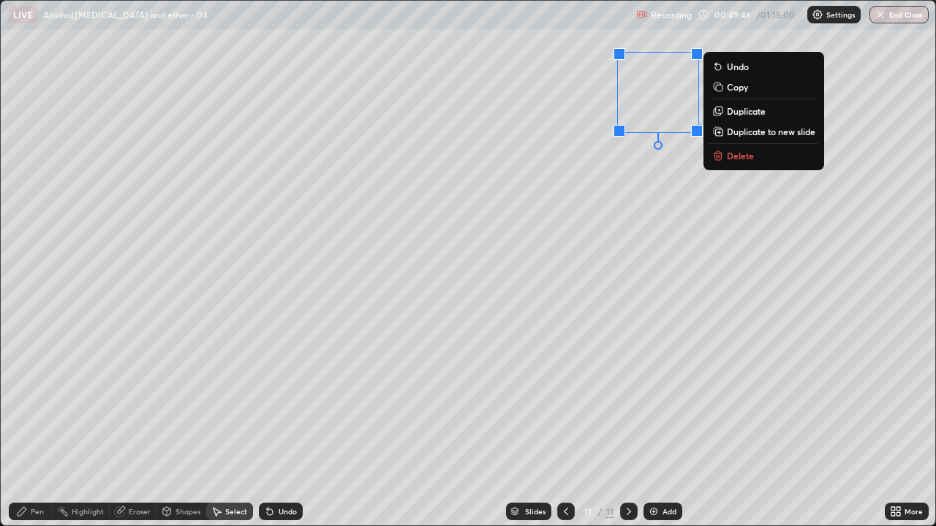
click at [743, 157] on p "Delete" at bounding box center [740, 156] width 27 height 12
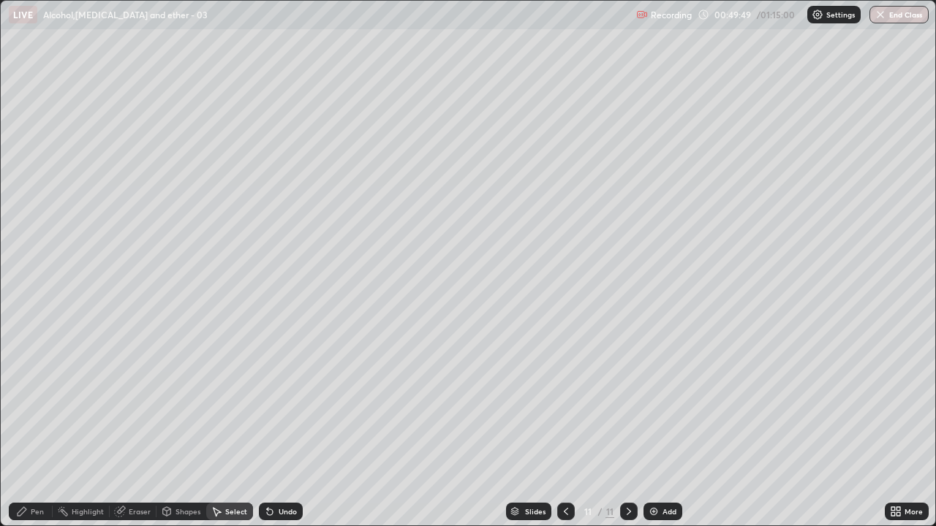
click at [37, 431] on div "Pen" at bounding box center [37, 511] width 13 height 7
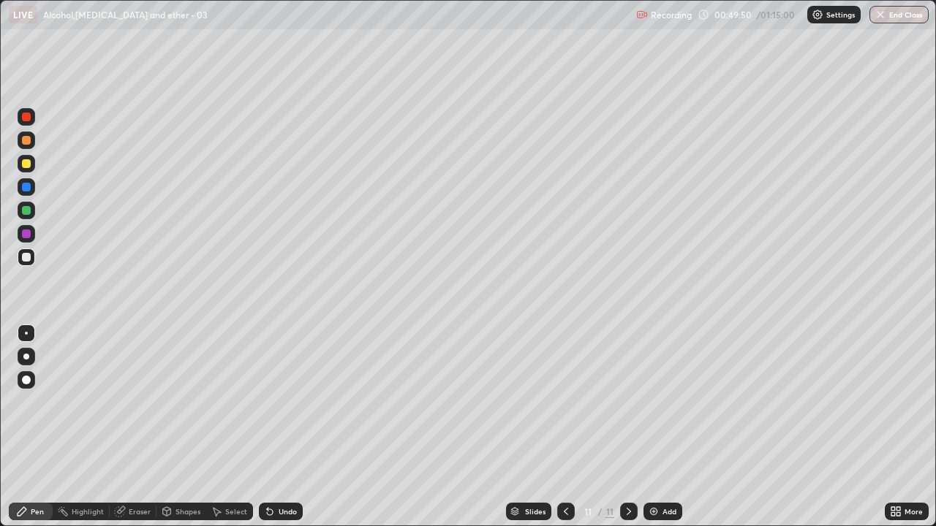
click at [143, 431] on div "Eraser" at bounding box center [133, 512] width 47 height 18
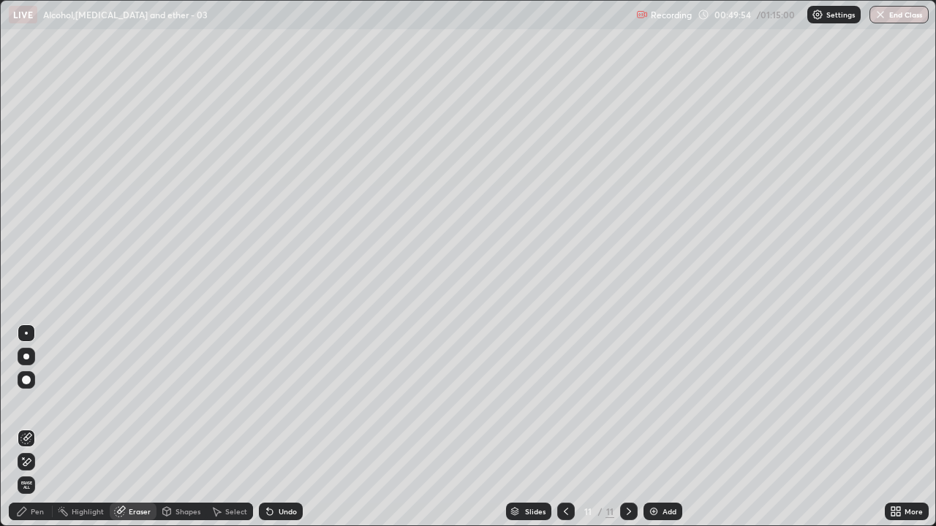
click at [26, 431] on icon at bounding box center [22, 511] width 9 height 9
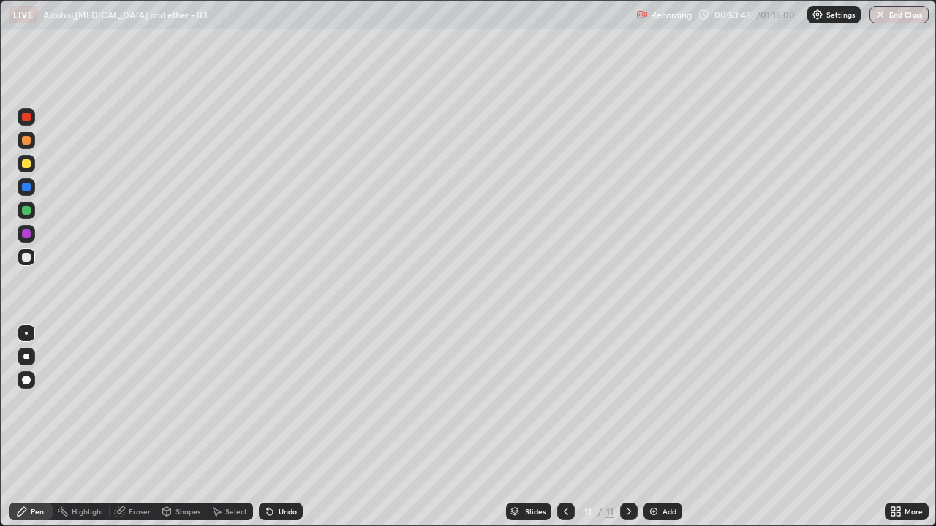
click at [664, 431] on div "Add" at bounding box center [669, 511] width 14 height 7
click at [558, 431] on div at bounding box center [566, 512] width 18 height 18
click at [564, 431] on icon at bounding box center [566, 512] width 12 height 12
click at [623, 431] on icon at bounding box center [629, 512] width 12 height 12
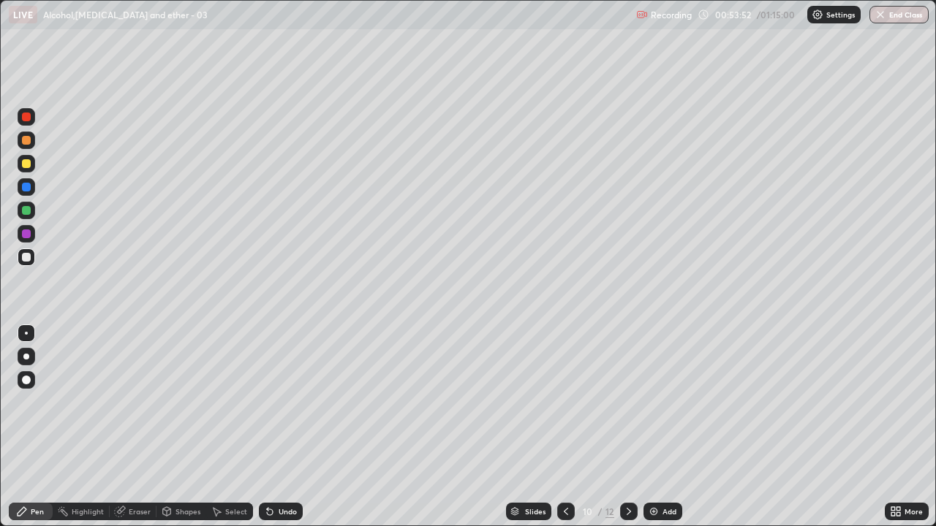
click at [625, 431] on icon at bounding box center [629, 512] width 12 height 12
click at [627, 431] on icon at bounding box center [629, 512] width 12 height 12
click at [286, 431] on div "Undo" at bounding box center [287, 511] width 18 height 7
click at [285, 431] on div "Undo" at bounding box center [287, 511] width 18 height 7
click at [278, 431] on div "Undo" at bounding box center [287, 511] width 18 height 7
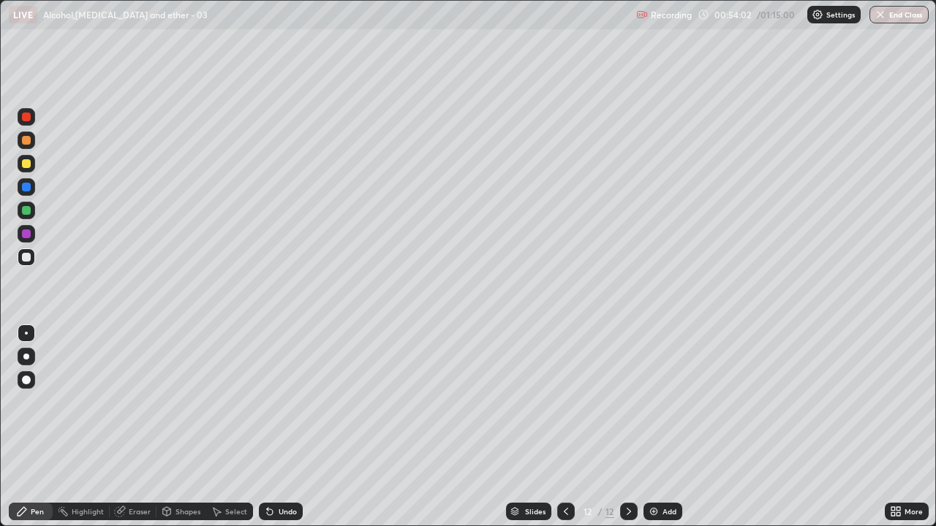
click at [281, 431] on div "Undo" at bounding box center [287, 511] width 18 height 7
click at [130, 431] on div "Eraser" at bounding box center [133, 512] width 47 height 18
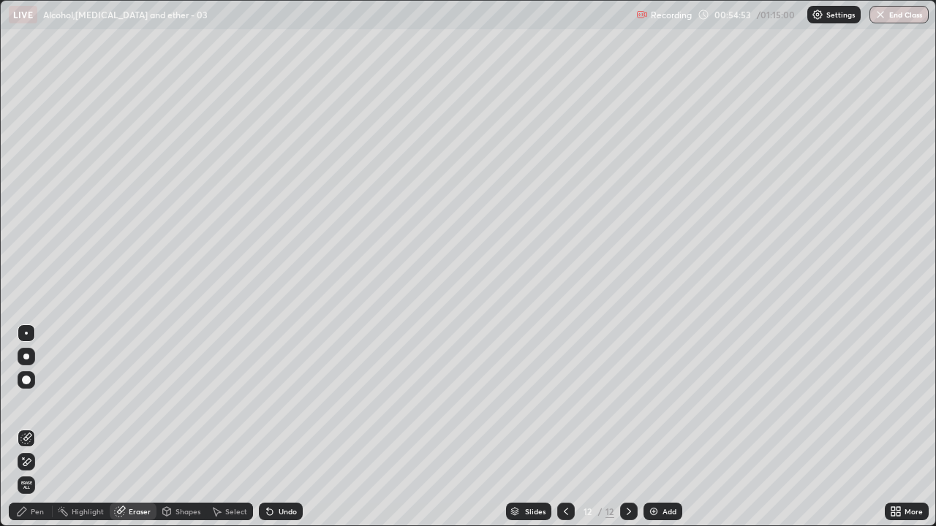
click at [31, 431] on div "Pen" at bounding box center [37, 511] width 13 height 7
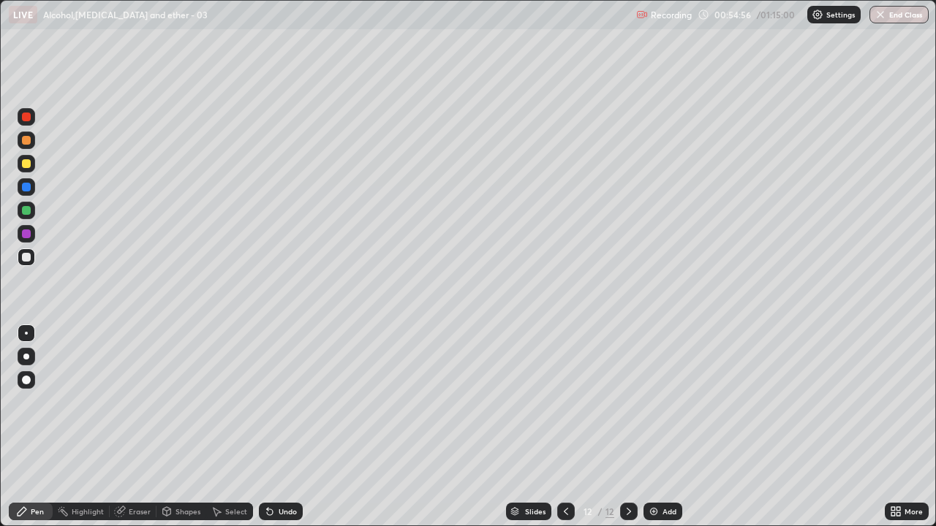
click at [124, 431] on icon at bounding box center [120, 512] width 12 height 12
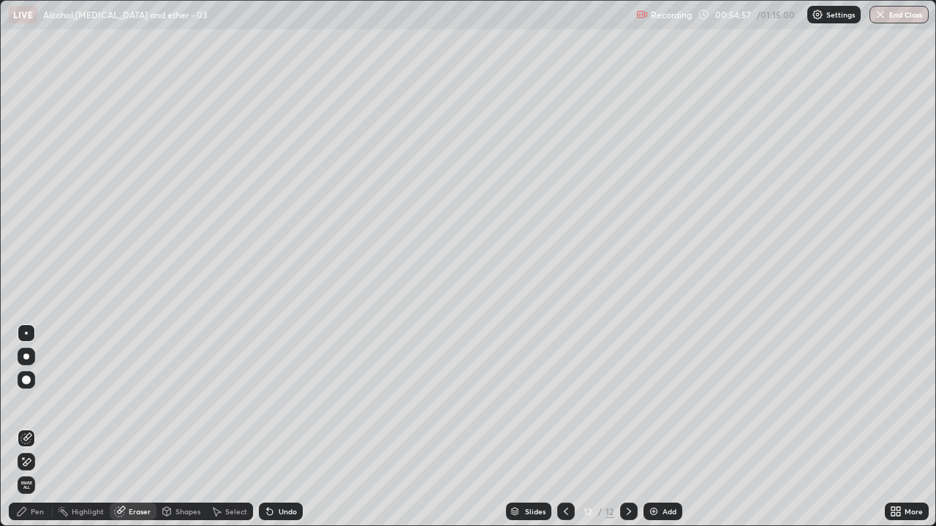
click at [23, 431] on icon at bounding box center [22, 512] width 12 height 12
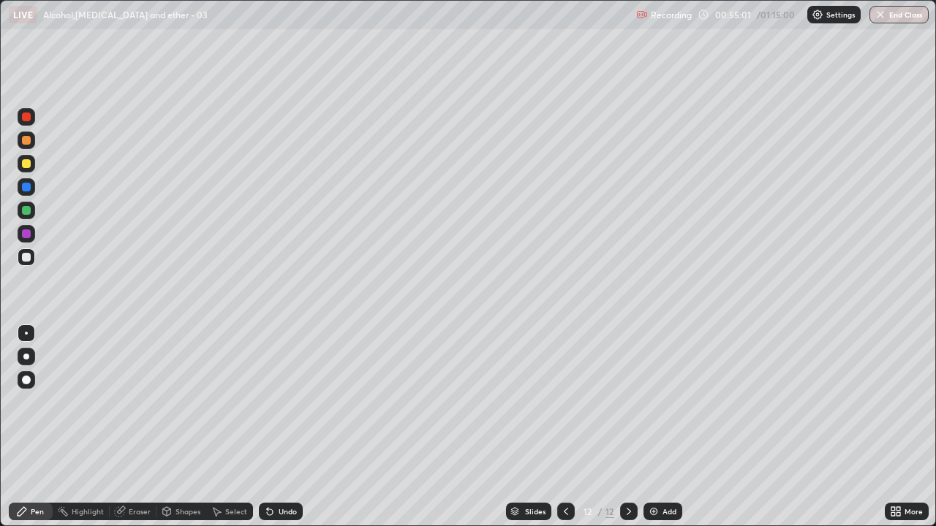
click at [279, 431] on div "Undo" at bounding box center [287, 511] width 18 height 7
click at [280, 431] on div "Undo" at bounding box center [287, 511] width 18 height 7
click at [286, 431] on div "Undo" at bounding box center [281, 512] width 44 height 18
click at [282, 431] on div "Undo" at bounding box center [281, 512] width 44 height 18
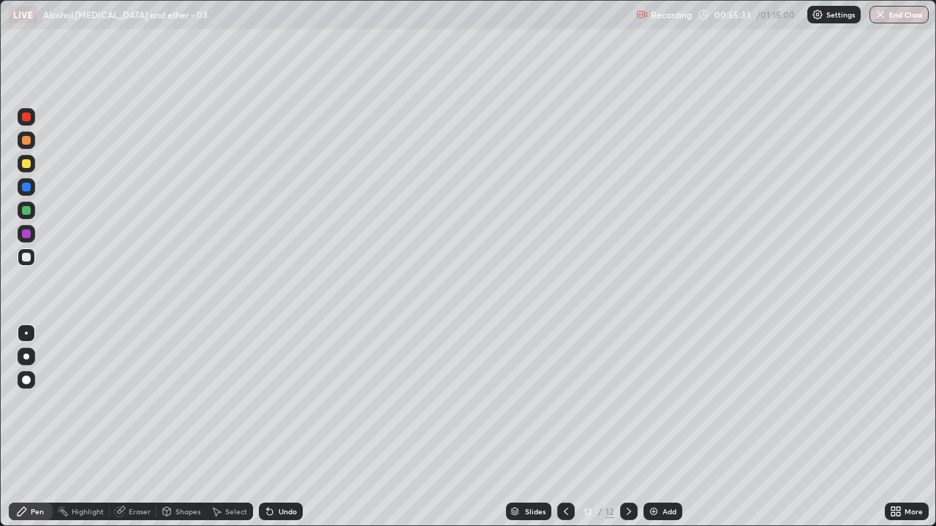
click at [280, 431] on div "Undo" at bounding box center [281, 512] width 44 height 18
click at [281, 431] on div "Undo" at bounding box center [281, 512] width 44 height 18
click at [653, 431] on img at bounding box center [654, 512] width 12 height 12
click at [275, 431] on div "Undo" at bounding box center [281, 512] width 44 height 18
click at [285, 431] on div "Undo" at bounding box center [281, 512] width 44 height 18
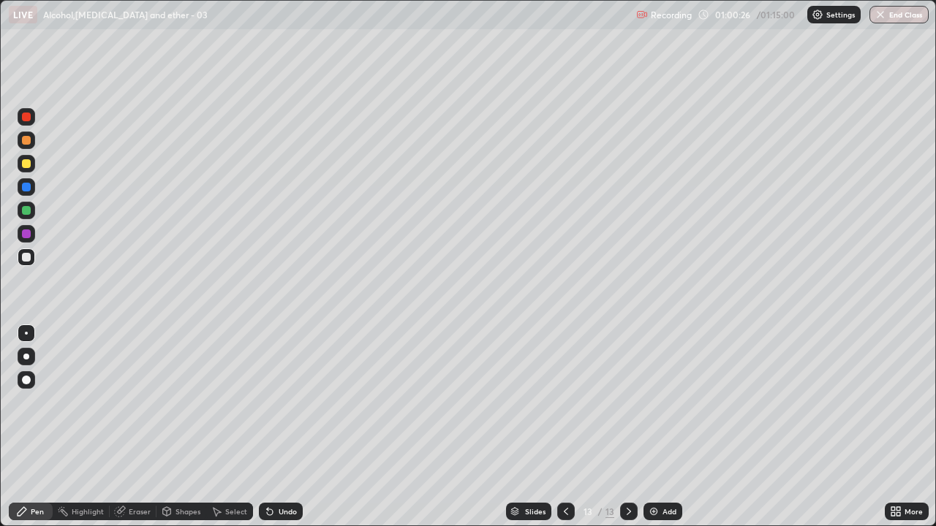
click at [129, 431] on div "Eraser" at bounding box center [140, 511] width 22 height 7
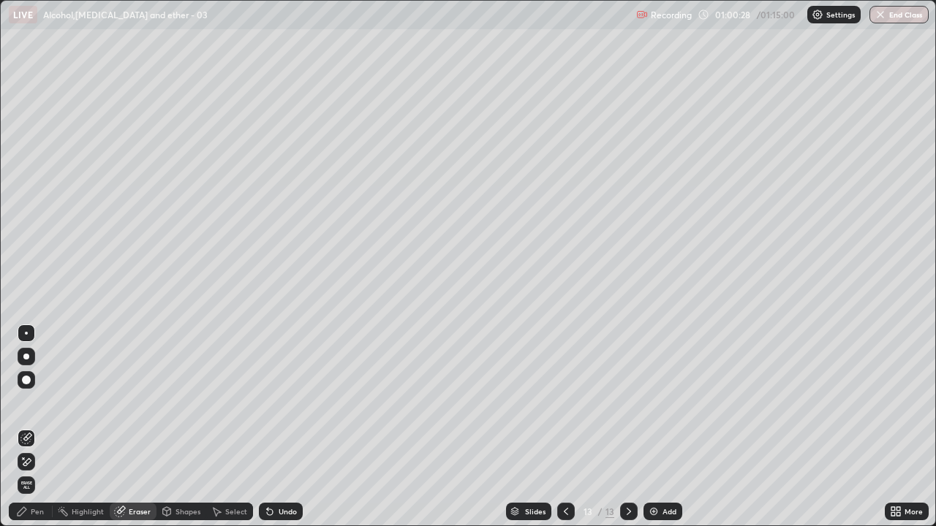
click at [34, 431] on div "Pen" at bounding box center [31, 512] width 44 height 18
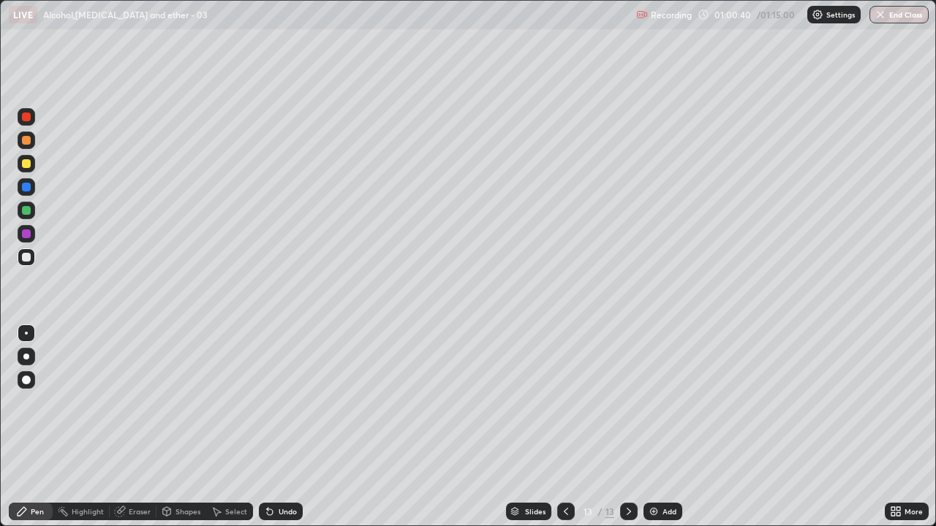
click at [654, 431] on img at bounding box center [654, 512] width 12 height 12
click at [139, 431] on div "Eraser" at bounding box center [140, 511] width 22 height 7
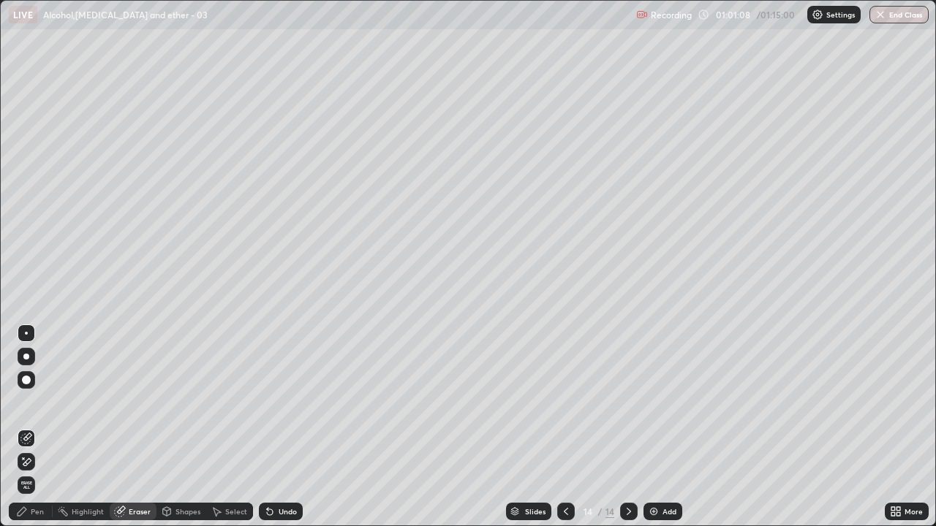
click at [33, 431] on div "Pen" at bounding box center [37, 511] width 13 height 7
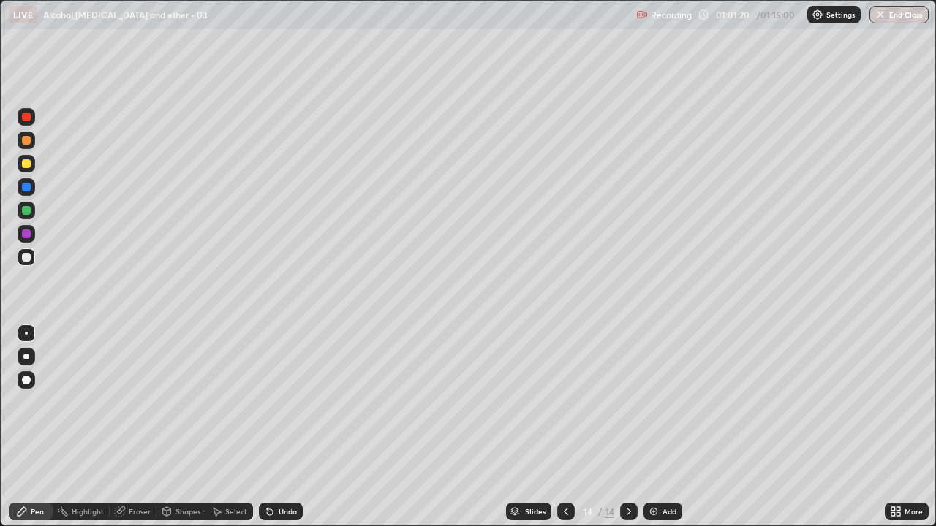
click at [218, 431] on icon at bounding box center [217, 512] width 12 height 12
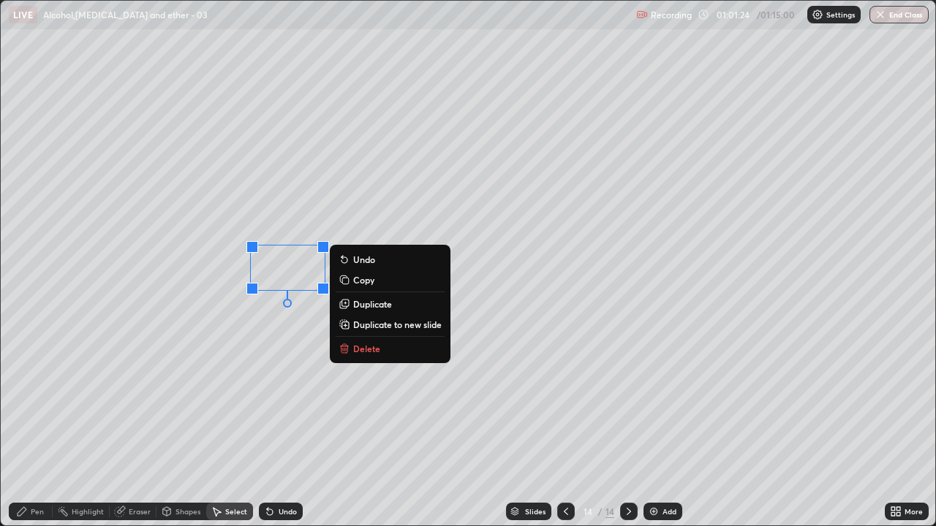
click at [132, 431] on div "Eraser" at bounding box center [140, 511] width 22 height 7
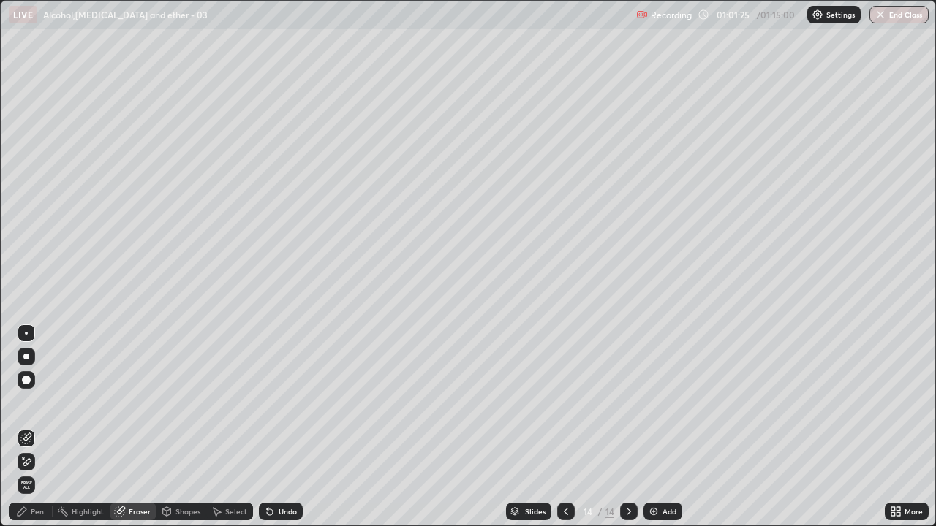
click at [39, 431] on div "Pen" at bounding box center [37, 511] width 13 height 7
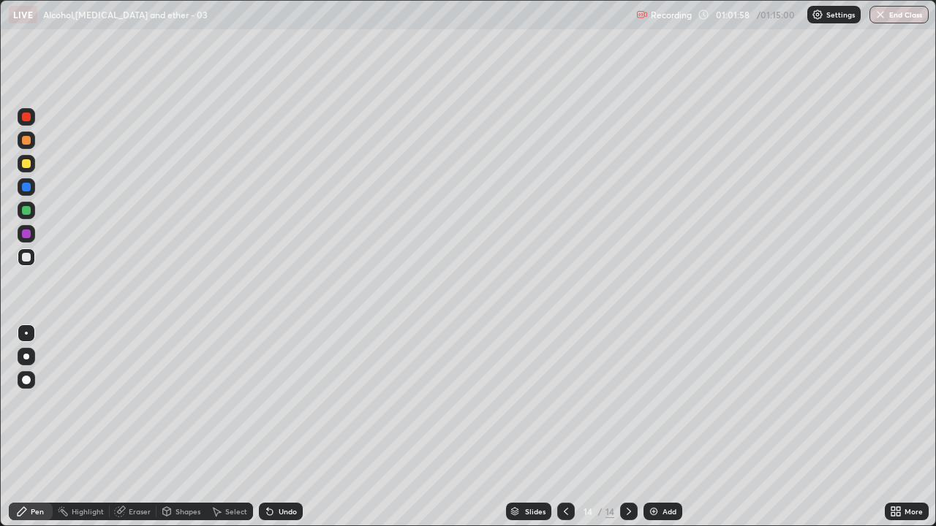
click at [893, 431] on icon at bounding box center [893, 509] width 4 height 4
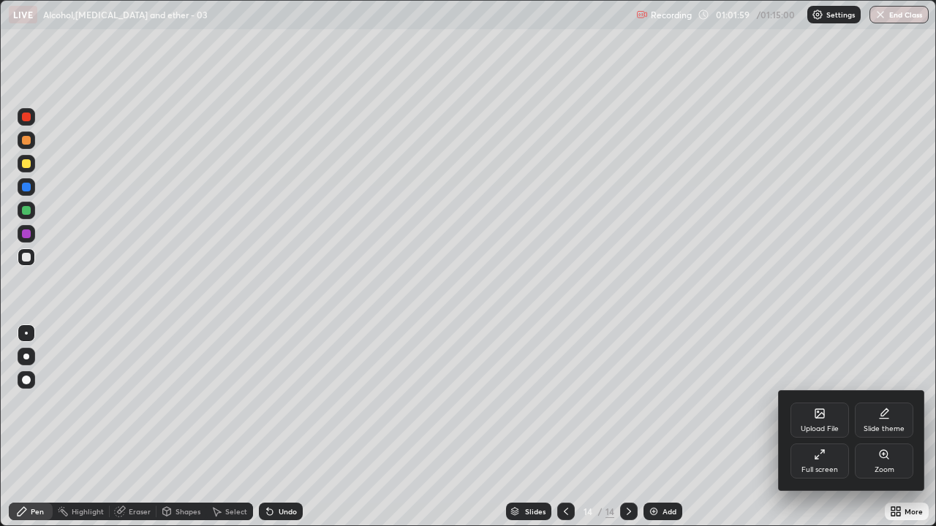
click at [812, 431] on div "Full screen" at bounding box center [819, 461] width 58 height 35
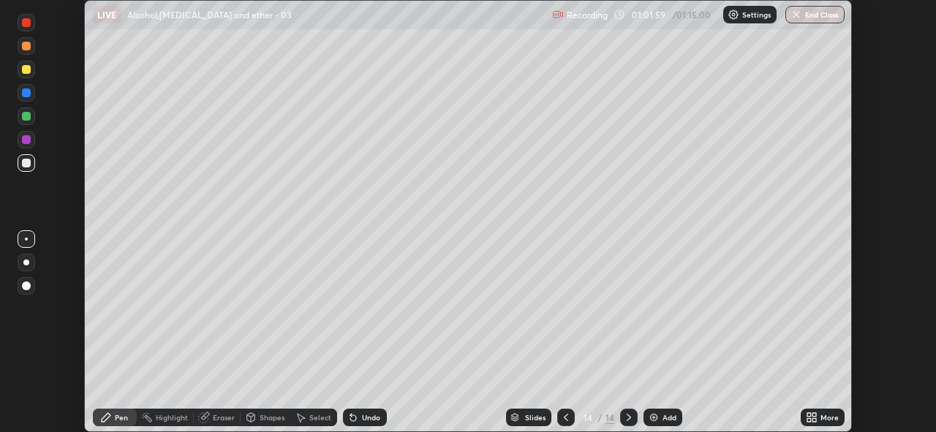
scroll to position [72663, 72159]
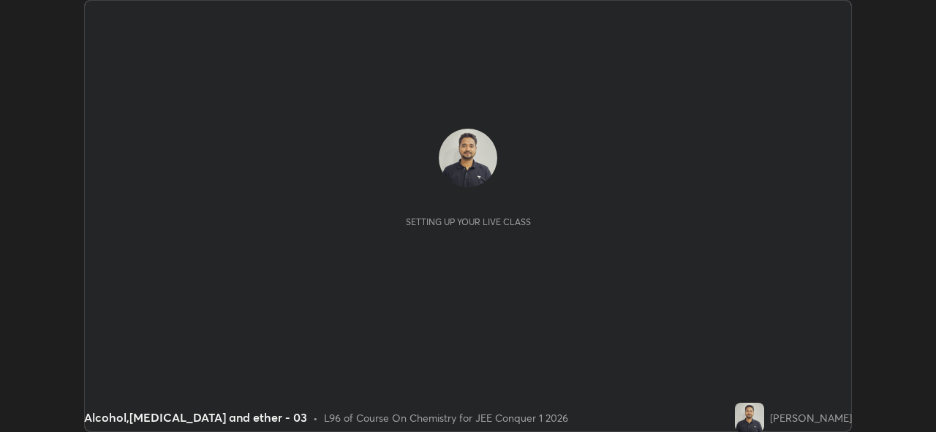
scroll to position [432, 936]
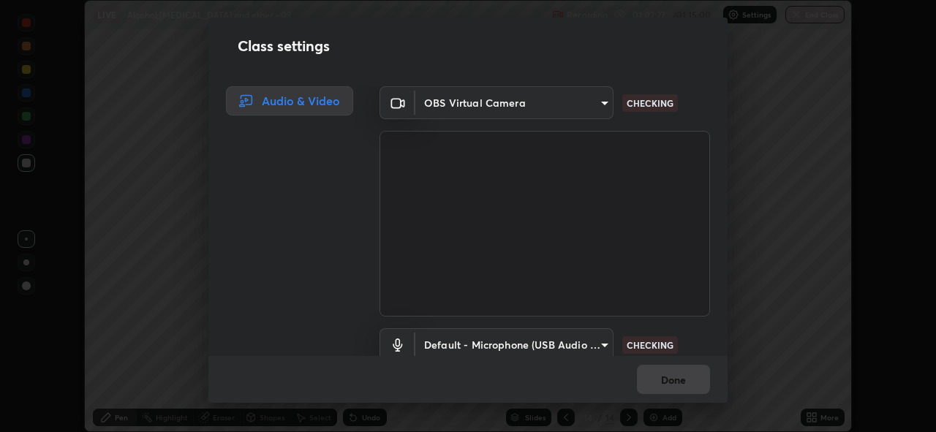
click at [593, 343] on body "Erase all LIVE Alcohol,[MEDICAL_DATA] and ether - 03 Recording 01:02:27 / 01:15…" at bounding box center [468, 216] width 936 height 432
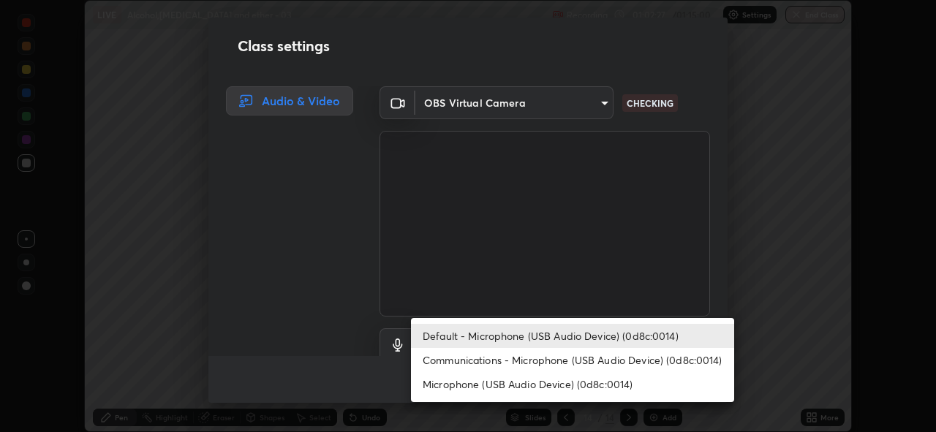
scroll to position [9, 0]
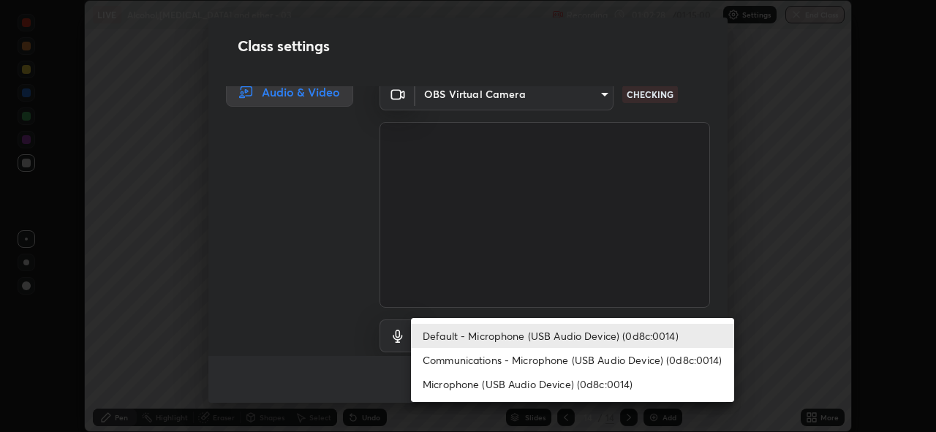
click at [585, 358] on li "Communications - Microphone (USB Audio Device) (0d8c:0014)" at bounding box center [572, 360] width 323 height 24
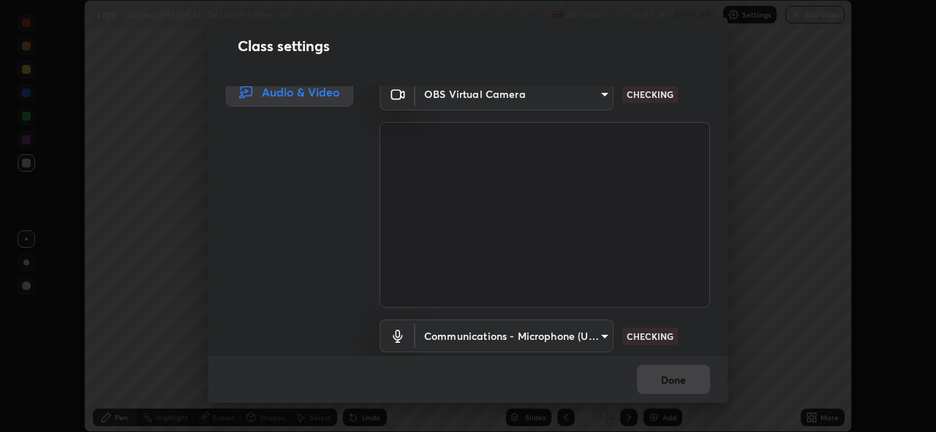
click at [593, 330] on body "Erase all LIVE Alcohol,phenol and ether - 03 Recording 01:02:28 / 01:15:00 Sett…" at bounding box center [468, 216] width 936 height 432
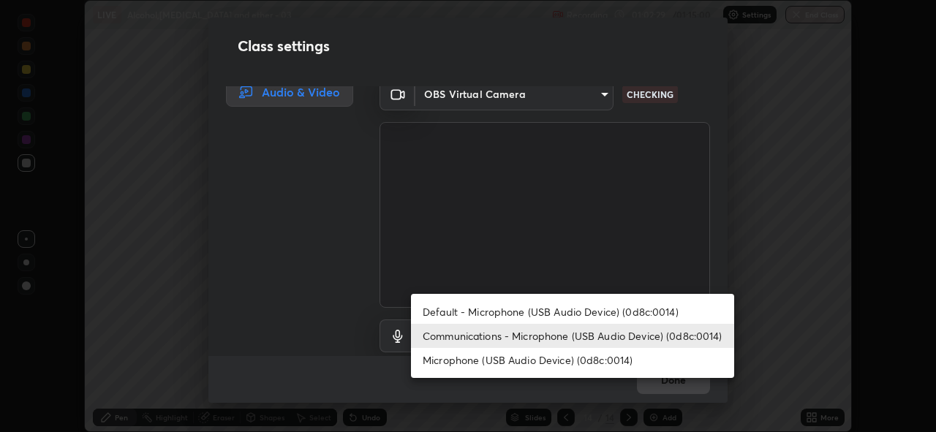
click at [580, 307] on li "Default - Microphone (USB Audio Device) (0d8c:0014)" at bounding box center [572, 312] width 323 height 24
type input "default"
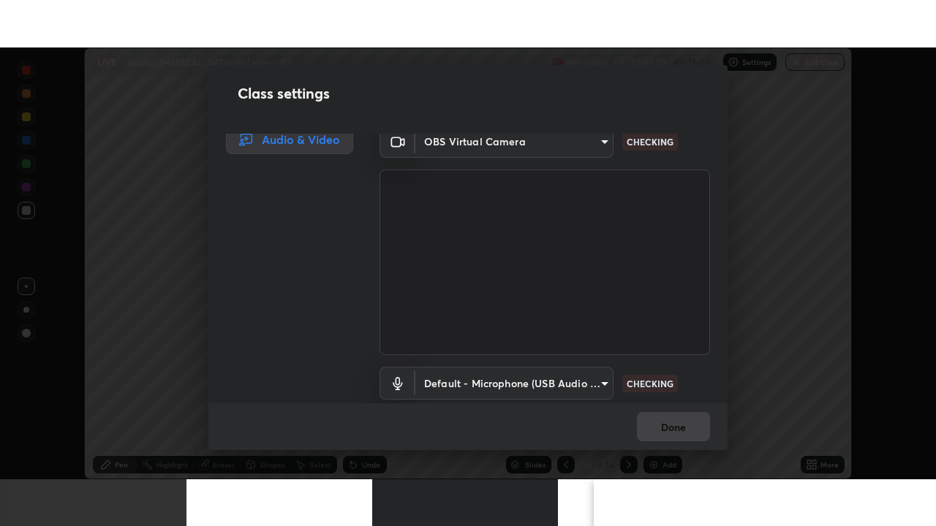
scroll to position [62, 0]
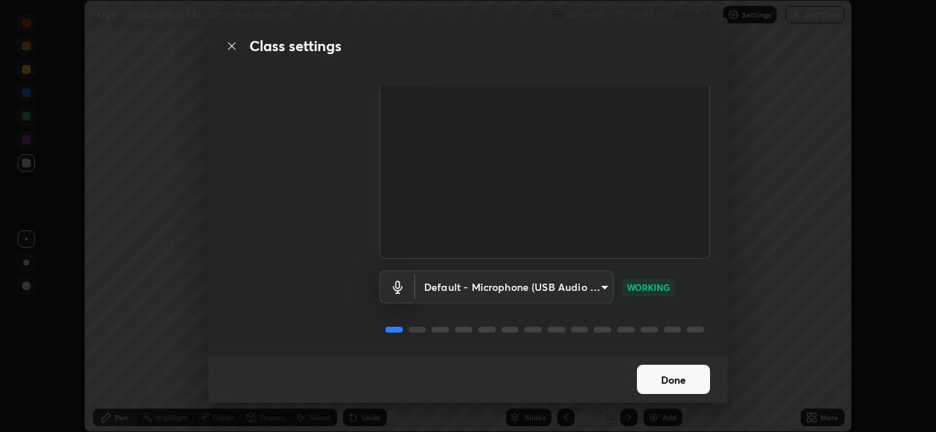
click at [666, 379] on button "Done" at bounding box center [673, 379] width 73 height 29
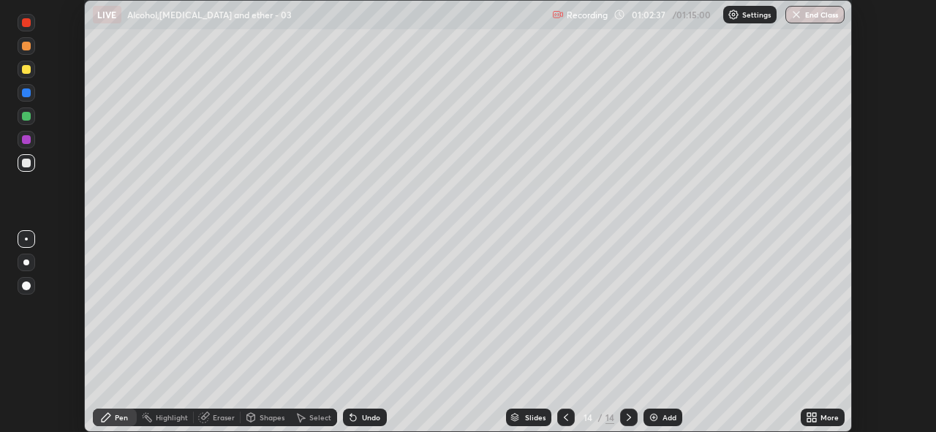
click at [812, 417] on icon at bounding box center [812, 418] width 12 height 12
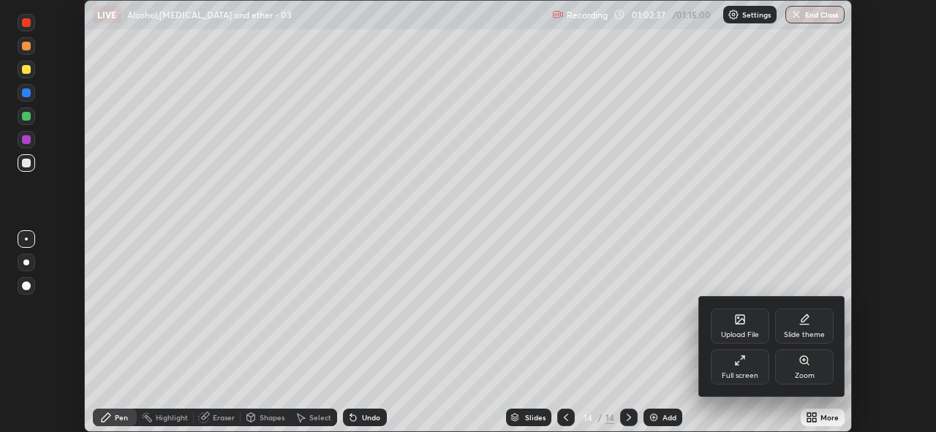
click at [743, 374] on div "Full screen" at bounding box center [739, 375] width 37 height 7
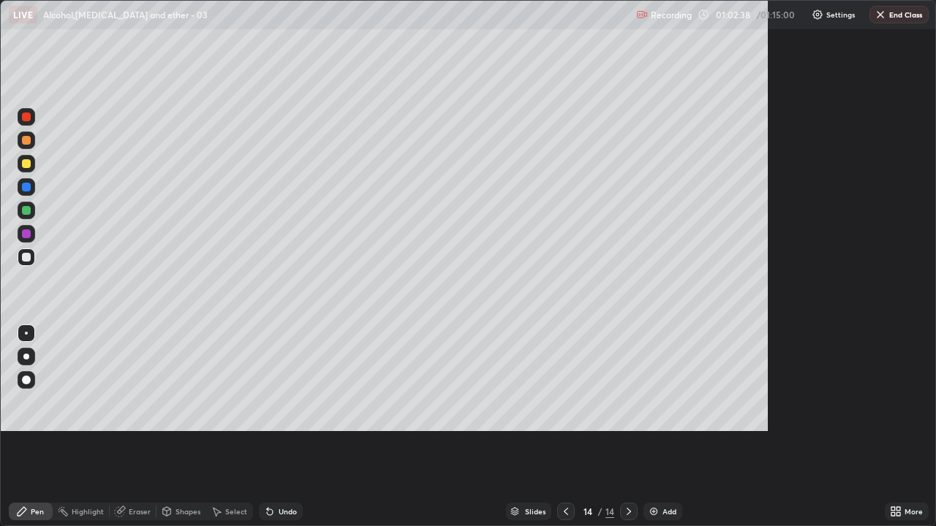
scroll to position [526, 936]
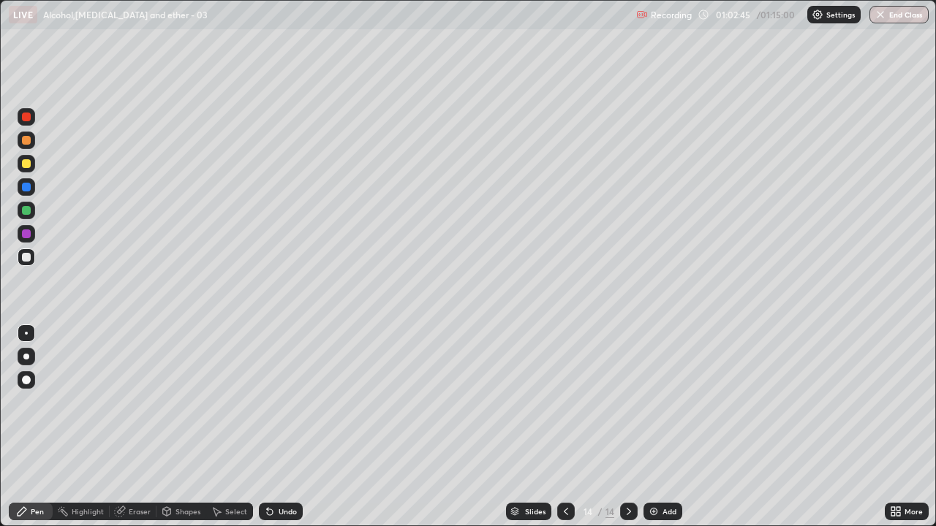
click at [129, 431] on div "Eraser" at bounding box center [140, 511] width 22 height 7
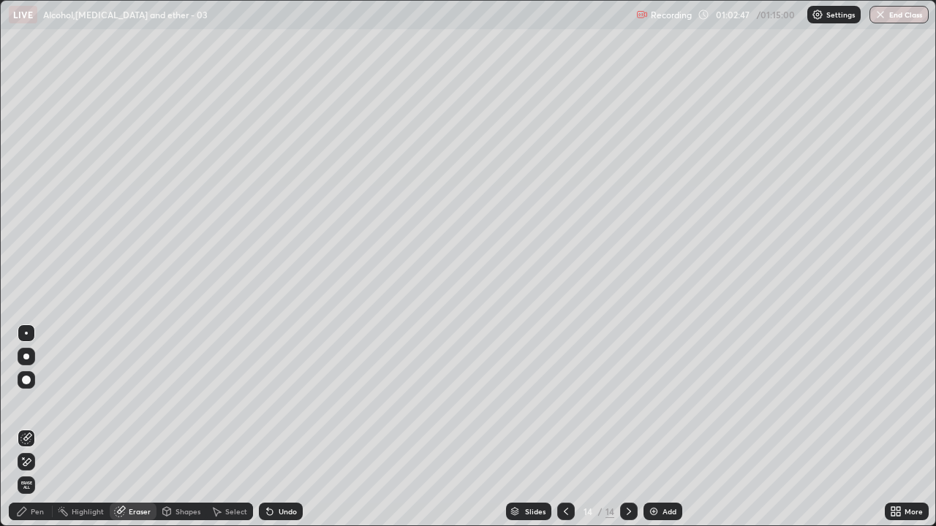
click at [37, 431] on div "Pen" at bounding box center [37, 511] width 13 height 7
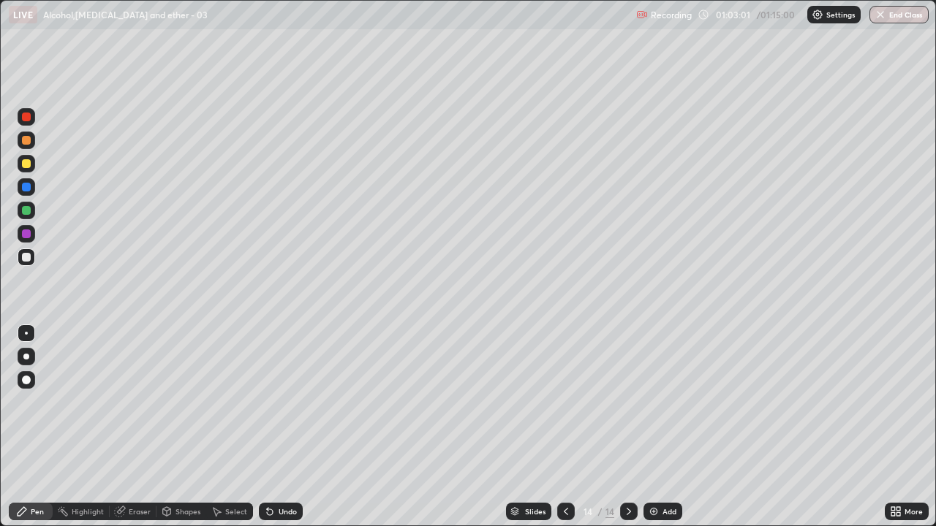
click at [137, 431] on div "Eraser" at bounding box center [140, 511] width 22 height 7
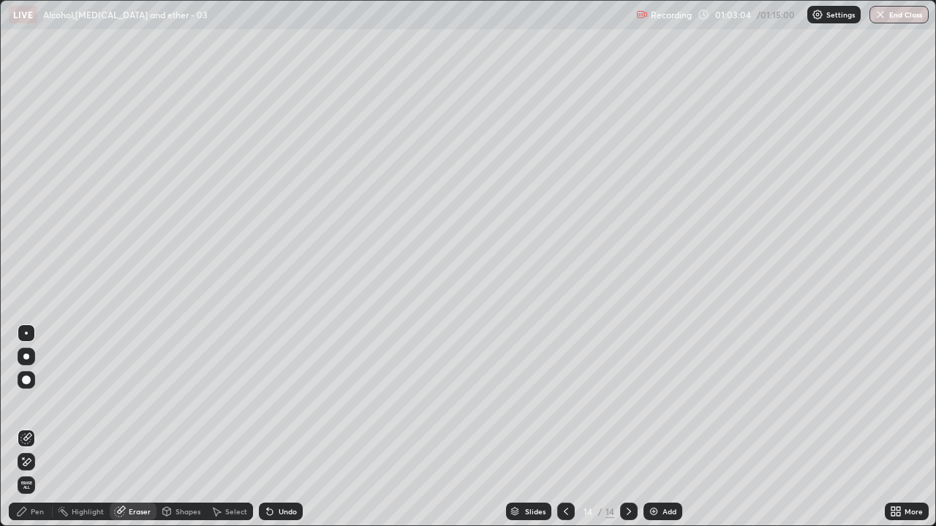
click at [33, 431] on div "Pen" at bounding box center [31, 512] width 44 height 18
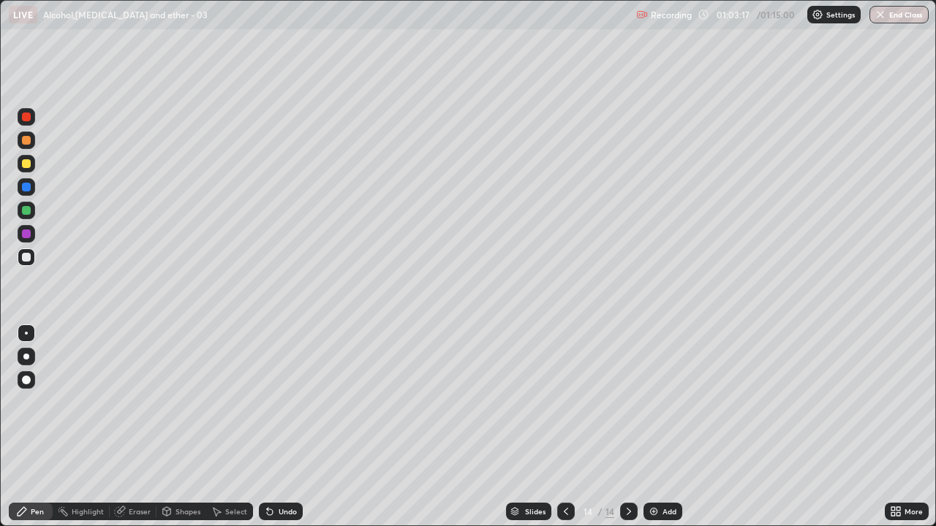
click at [292, 431] on div "Undo" at bounding box center [287, 511] width 18 height 7
click at [284, 431] on div "Undo" at bounding box center [281, 512] width 44 height 18
click at [278, 431] on div "Undo" at bounding box center [281, 512] width 44 height 18
click at [277, 431] on div "Undo" at bounding box center [281, 512] width 44 height 18
click at [278, 431] on div "Undo" at bounding box center [281, 512] width 44 height 18
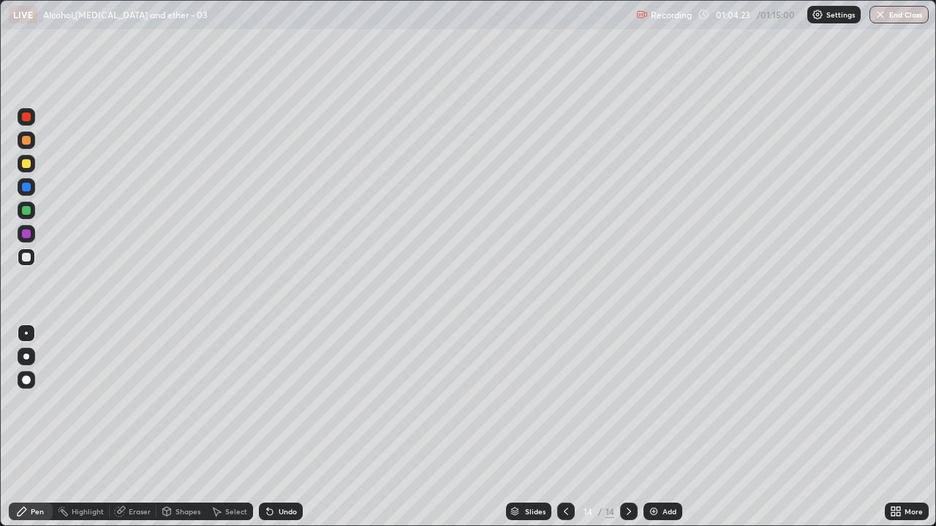
click at [283, 431] on div "Undo" at bounding box center [281, 512] width 44 height 18
click at [564, 431] on div at bounding box center [566, 512] width 18 height 18
click at [629, 431] on div at bounding box center [629, 512] width 18 height 18
click at [282, 431] on div "Undo" at bounding box center [287, 511] width 18 height 7
click at [564, 431] on icon at bounding box center [566, 512] width 12 height 12
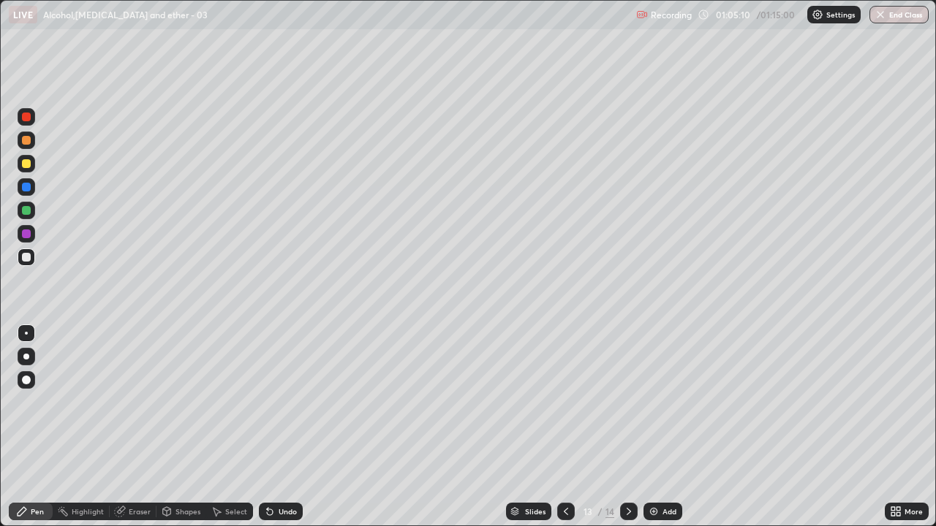
click at [627, 431] on icon at bounding box center [629, 512] width 12 height 12
click at [897, 18] on button "End Class" at bounding box center [900, 15] width 58 height 18
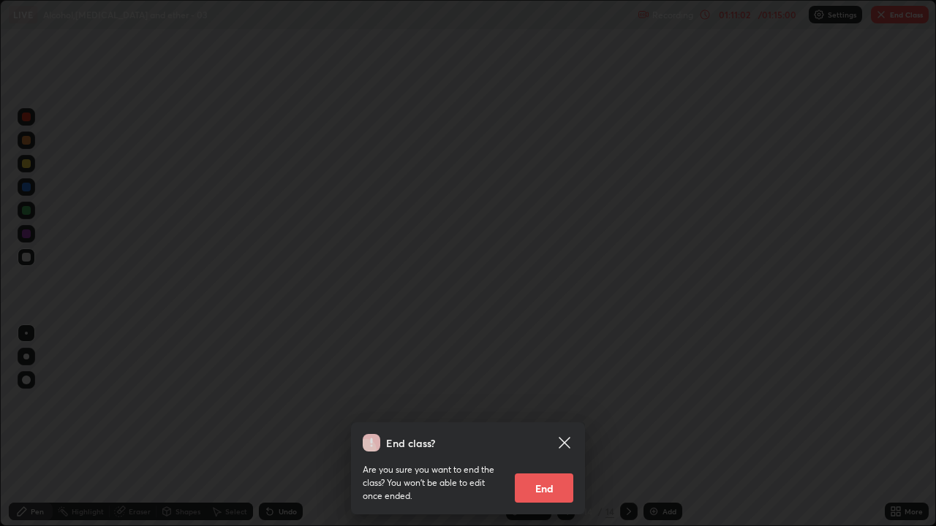
click at [547, 431] on button "End" at bounding box center [544, 488] width 58 height 29
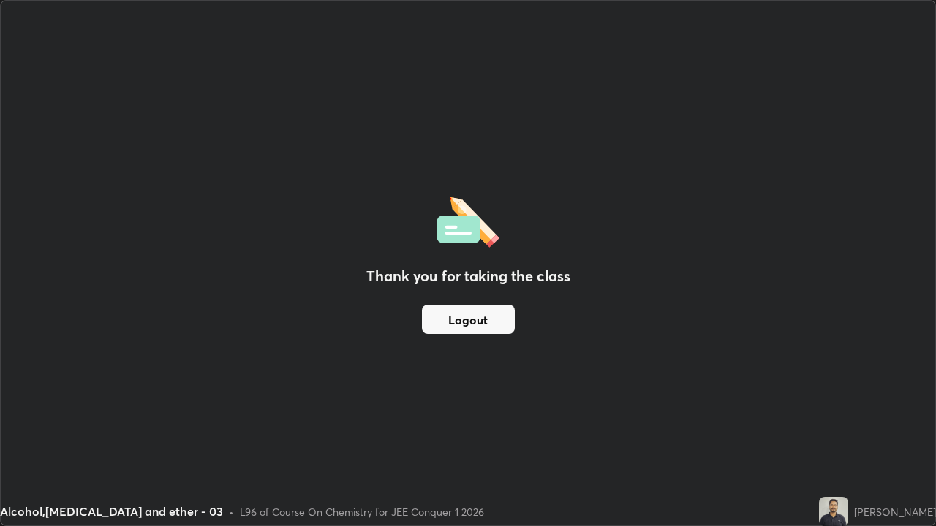
click at [484, 320] on button "Logout" at bounding box center [468, 319] width 93 height 29
click at [477, 321] on button "Logout" at bounding box center [468, 319] width 93 height 29
click at [495, 314] on button "Logout" at bounding box center [468, 319] width 93 height 29
click at [497, 314] on button "Logout" at bounding box center [468, 319] width 93 height 29
click at [483, 321] on button "Logout" at bounding box center [468, 319] width 93 height 29
